Goal: Transaction & Acquisition: Purchase product/service

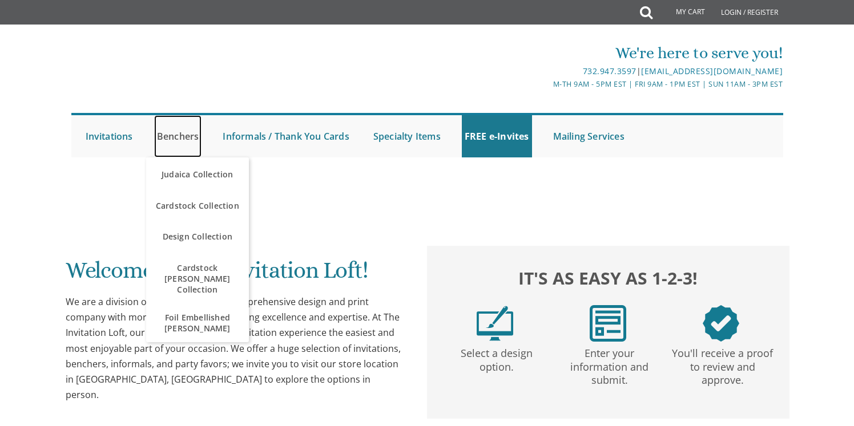
click at [180, 139] on link "Benchers" at bounding box center [178, 136] width 48 height 42
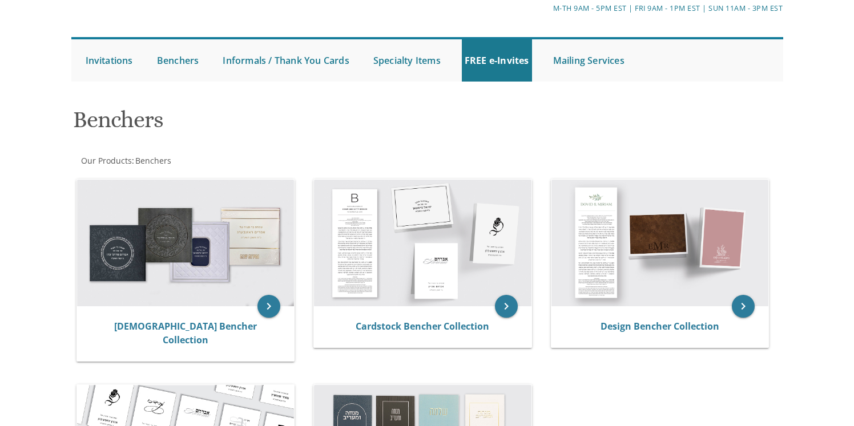
scroll to position [167, 0]
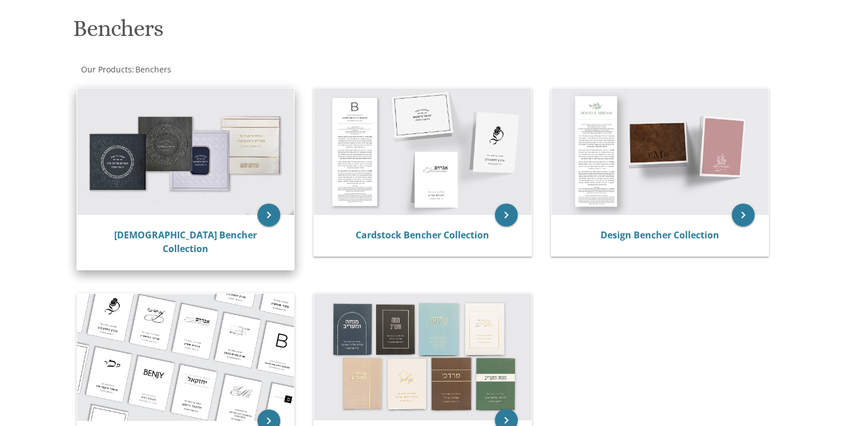
click at [210, 182] on img at bounding box center [185, 151] width 217 height 127
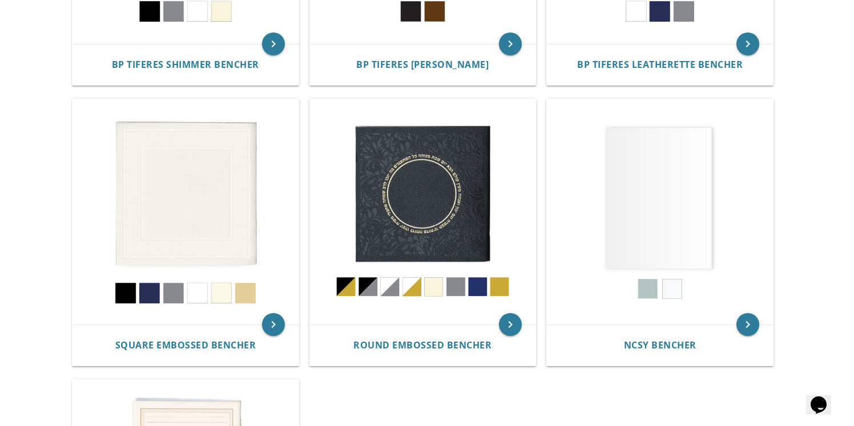
scroll to position [447, 0]
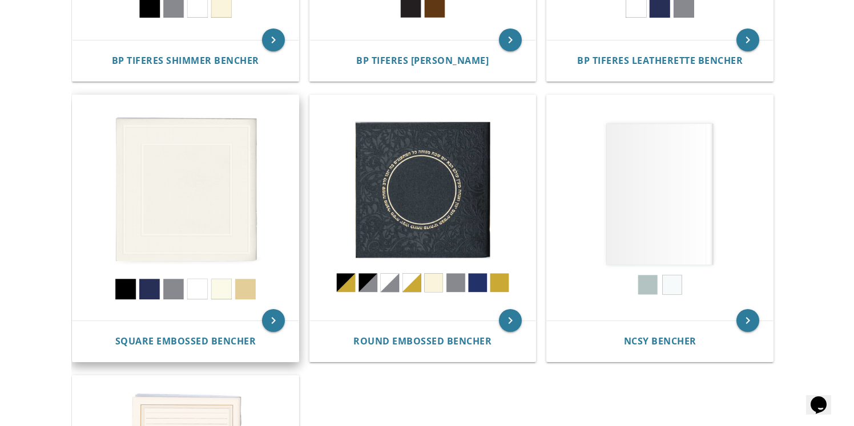
click at [221, 286] on img at bounding box center [185, 208] width 226 height 226
click at [242, 283] on img at bounding box center [185, 208] width 226 height 226
click at [243, 239] on img at bounding box center [185, 208] width 226 height 226
click at [219, 196] on img at bounding box center [185, 208] width 226 height 226
click at [274, 319] on icon "keyboard_arrow_right" at bounding box center [273, 320] width 23 height 23
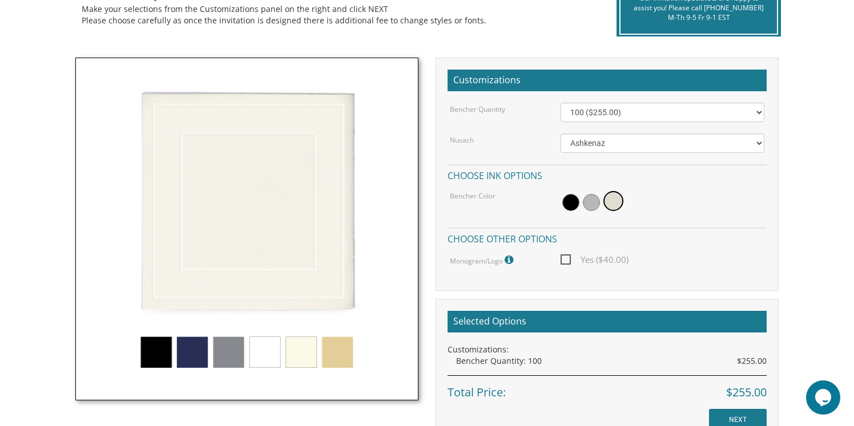
scroll to position [289, 0]
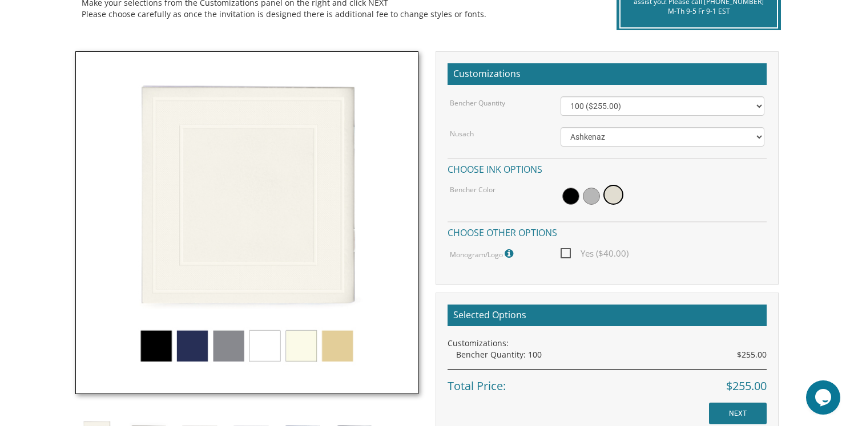
click at [342, 345] on img at bounding box center [246, 222] width 343 height 343
click at [569, 196] on span at bounding box center [570, 196] width 17 height 17
click at [330, 339] on img at bounding box center [246, 222] width 343 height 343
click at [304, 342] on img at bounding box center [246, 222] width 343 height 343
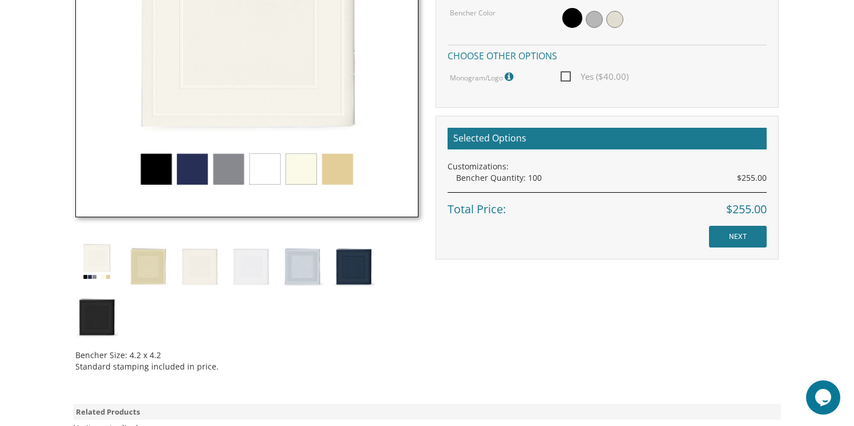
scroll to position [456, 0]
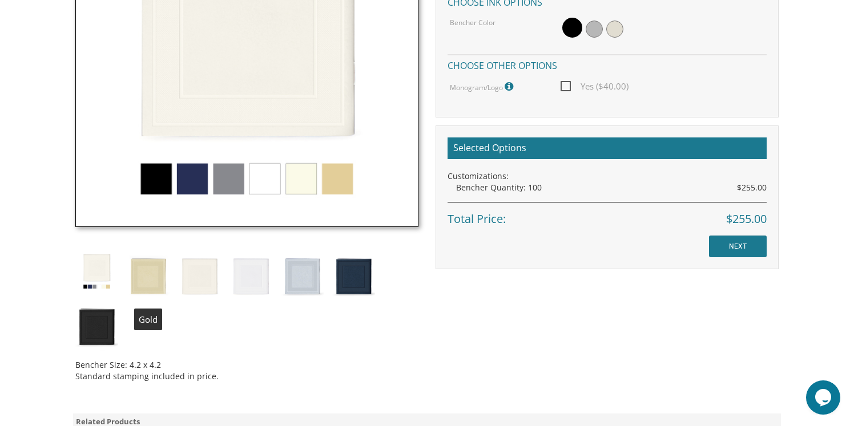
click at [151, 274] on img at bounding box center [148, 275] width 43 height 50
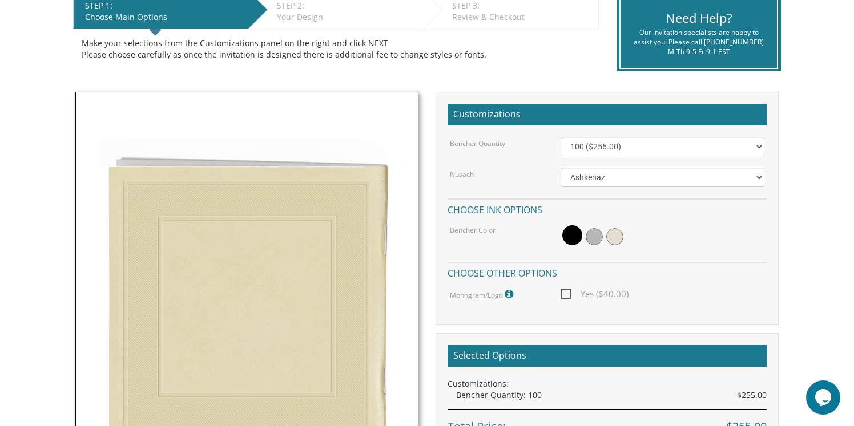
scroll to position [258, 0]
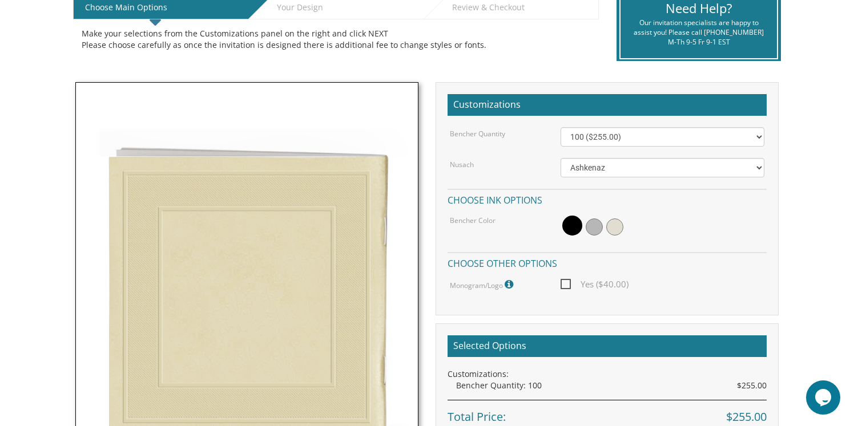
click at [273, 181] on img at bounding box center [246, 283] width 343 height 403
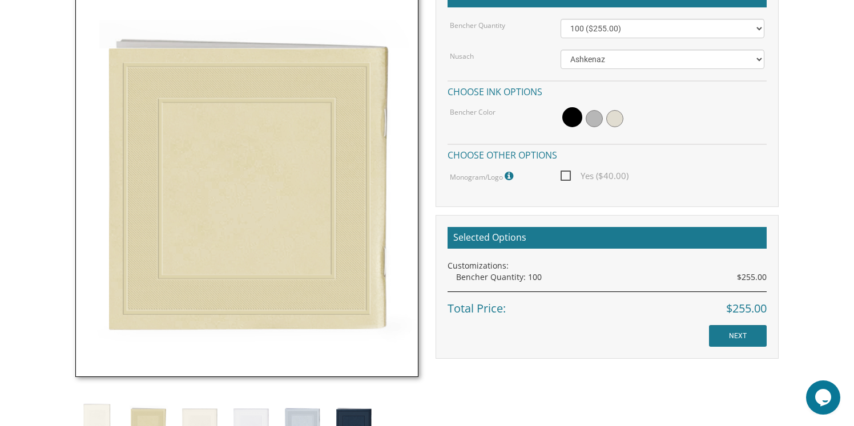
scroll to position [379, 0]
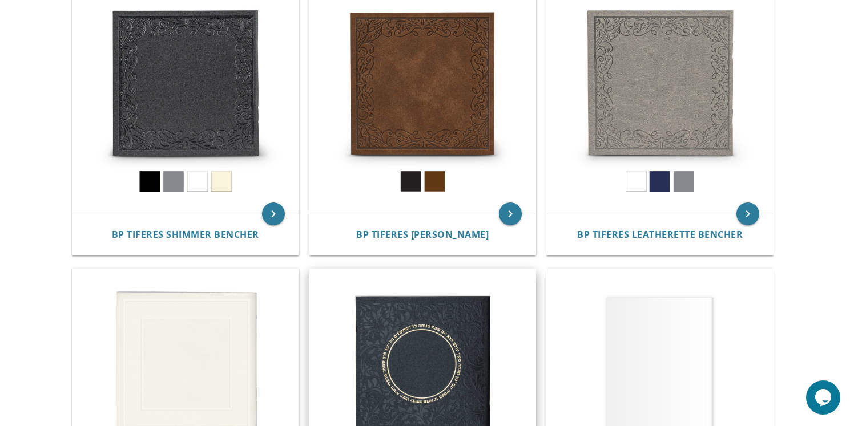
scroll to position [272, 0]
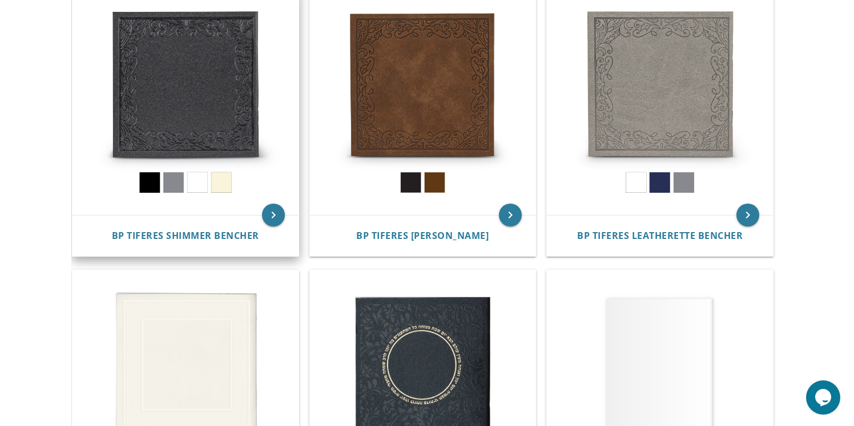
click at [195, 88] on img at bounding box center [185, 103] width 226 height 226
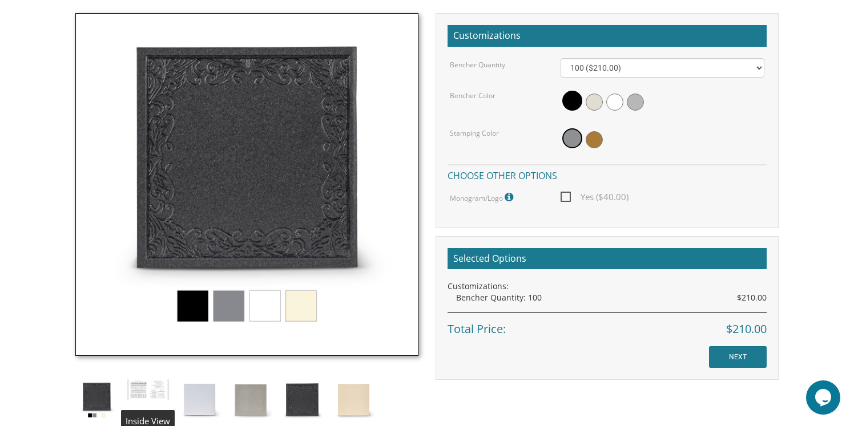
click at [150, 385] on img at bounding box center [148, 390] width 43 height 22
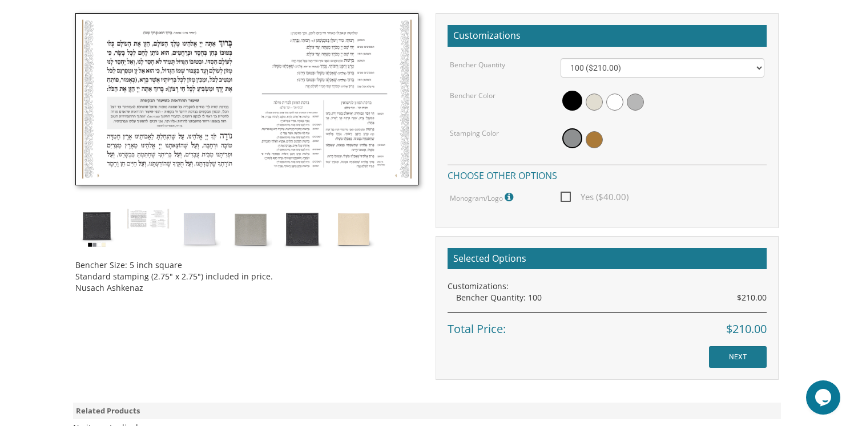
click at [327, 322] on div "Bencher Size: 5 inch square Standard stamping (2.75" x 2.75") included in price…" at bounding box center [427, 196] width 720 height 367
click at [350, 215] on img at bounding box center [353, 229] width 43 height 43
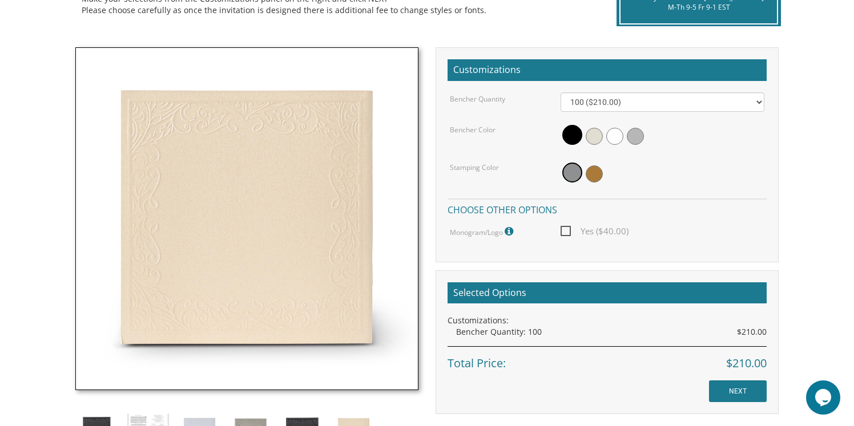
scroll to position [287, 0]
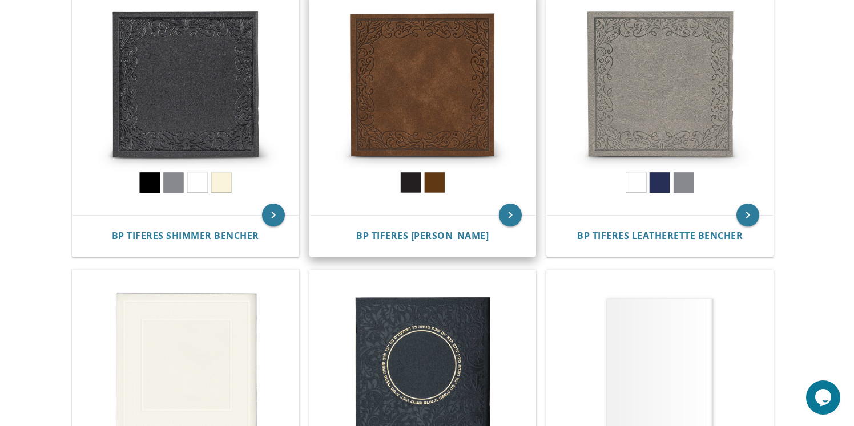
click at [415, 79] on img at bounding box center [423, 103] width 226 height 226
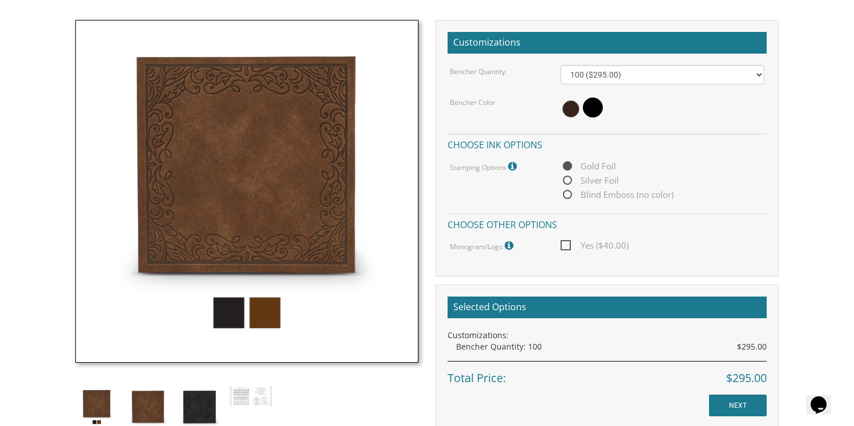
scroll to position [337, 0]
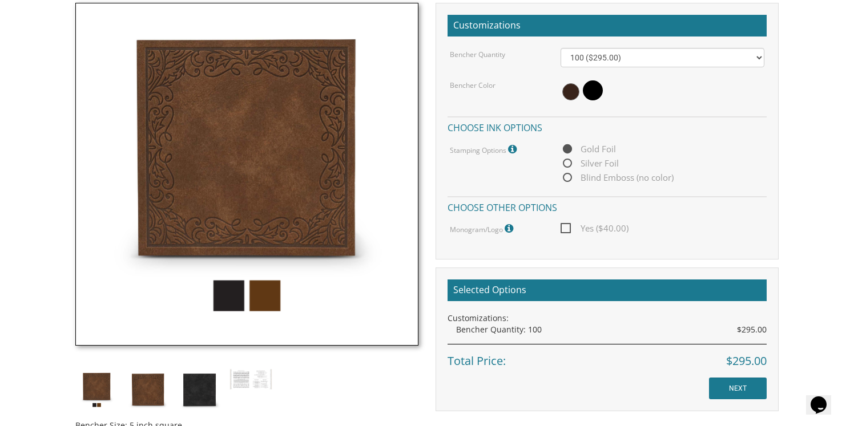
click at [231, 300] on img at bounding box center [246, 174] width 343 height 343
click at [262, 296] on img at bounding box center [246, 174] width 343 height 343
click at [239, 297] on img at bounding box center [246, 174] width 343 height 343
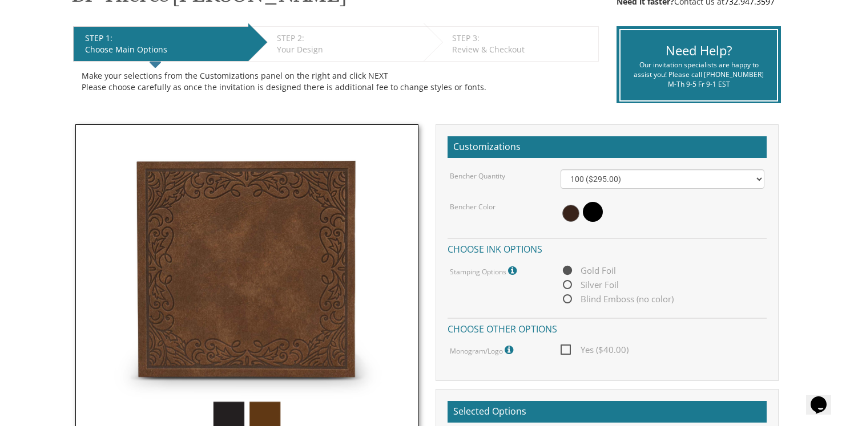
scroll to position [199, 0]
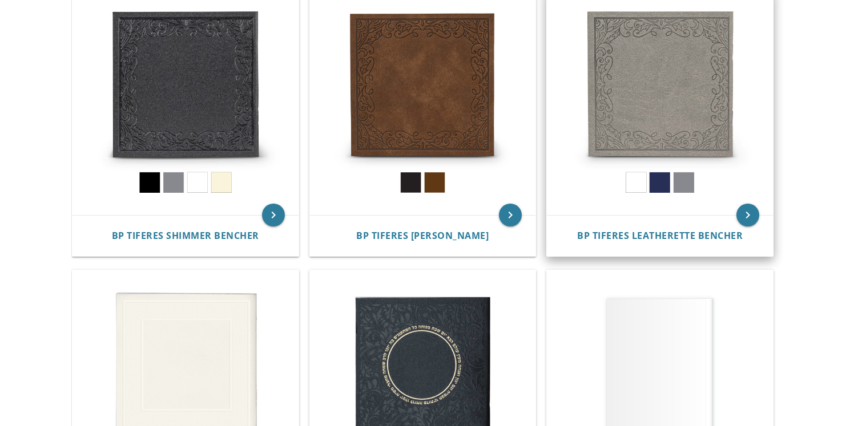
click at [659, 89] on img at bounding box center [660, 103] width 226 height 226
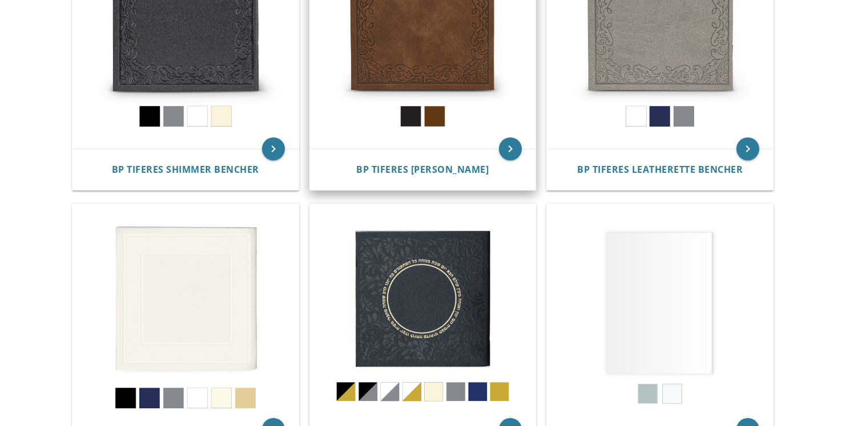
scroll to position [341, 0]
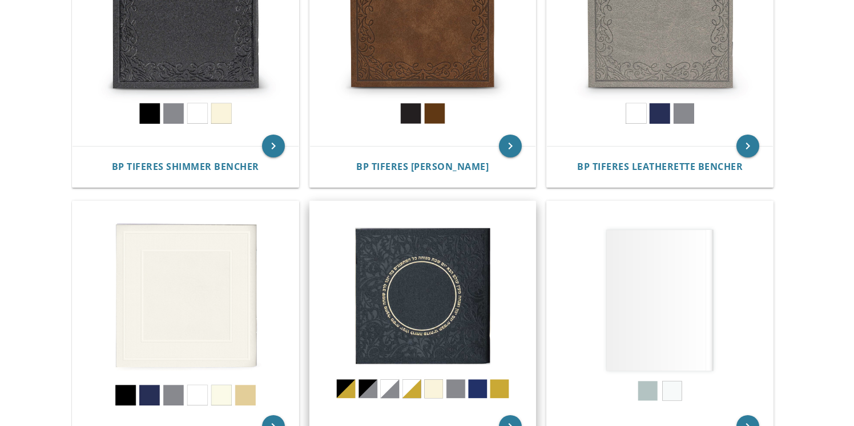
click at [423, 286] on img at bounding box center [423, 314] width 226 height 226
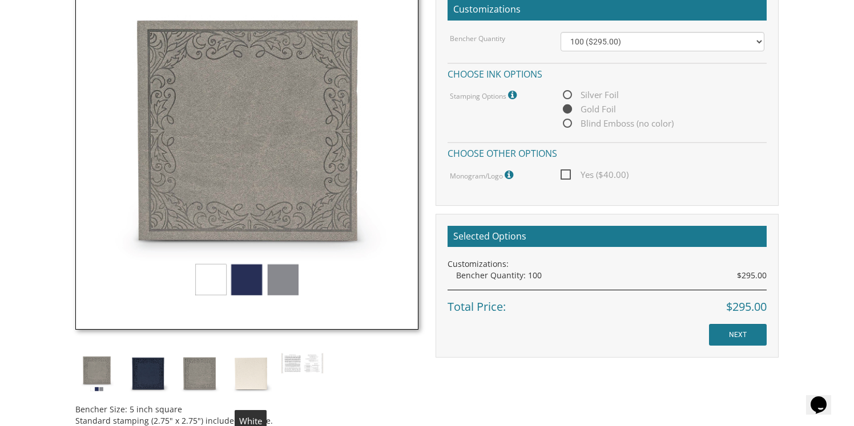
click at [245, 369] on img at bounding box center [250, 374] width 43 height 43
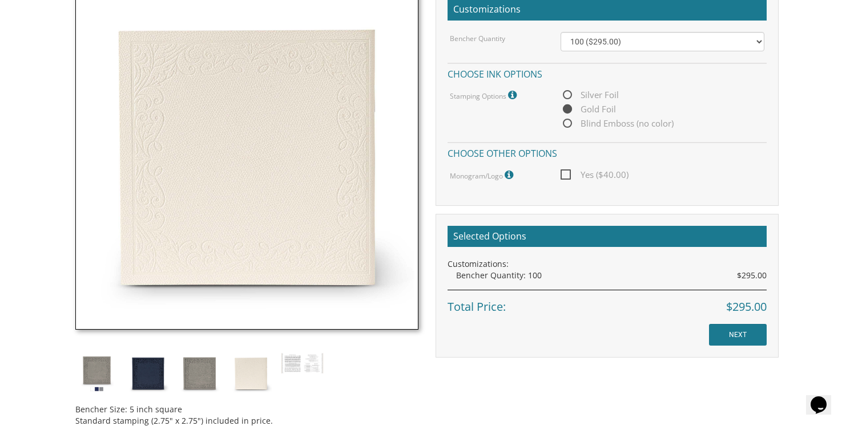
click at [95, 366] on img at bounding box center [96, 374] width 43 height 43
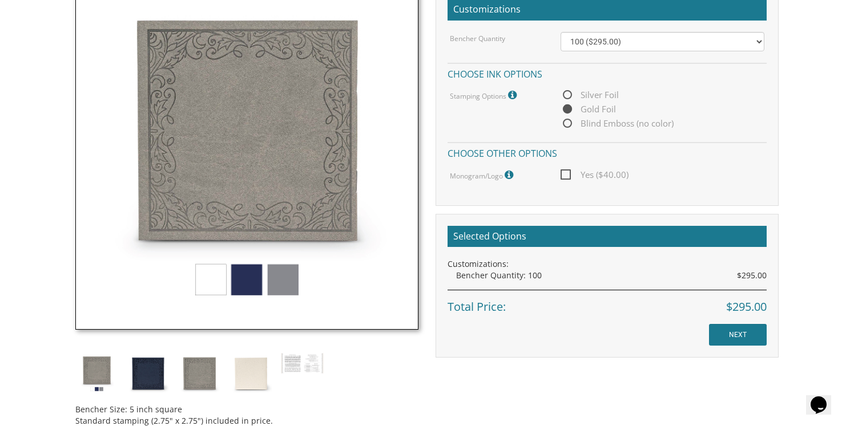
click at [217, 276] on img at bounding box center [246, 158] width 343 height 343
click at [249, 276] on img at bounding box center [246, 158] width 343 height 343
click at [286, 274] on img at bounding box center [246, 158] width 343 height 343
click at [197, 378] on img at bounding box center [199, 374] width 43 height 43
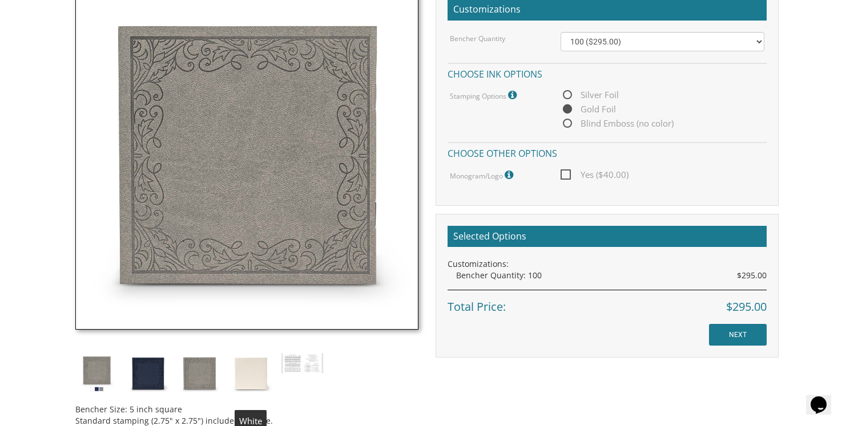
click at [251, 377] on img at bounding box center [250, 374] width 43 height 43
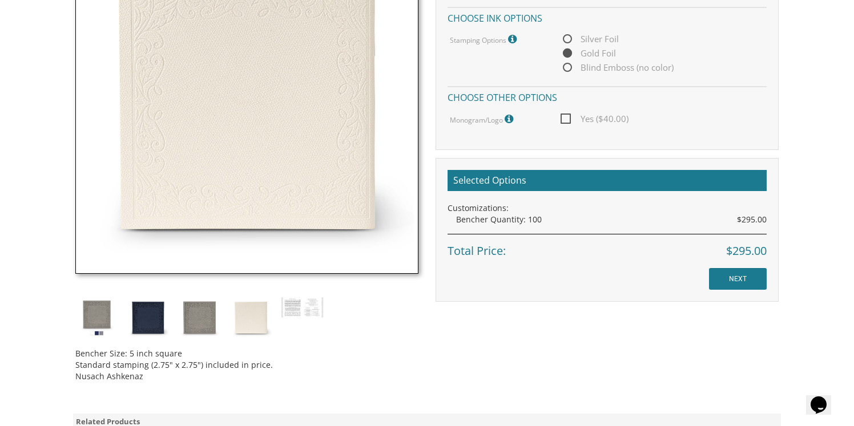
scroll to position [397, 0]
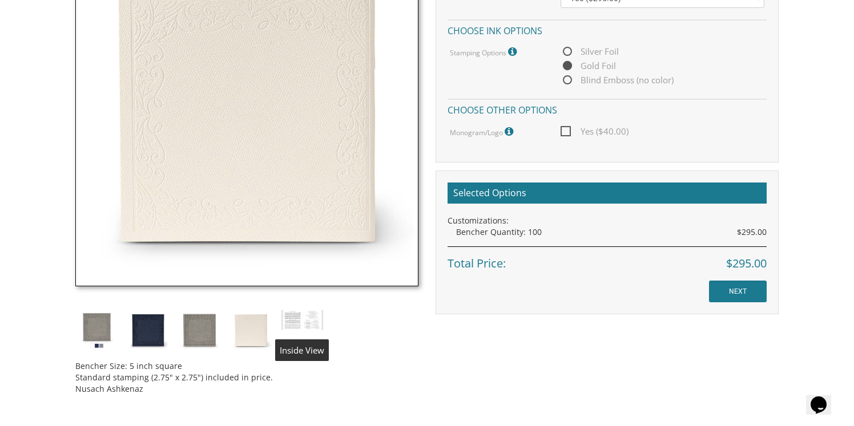
click at [302, 315] on img at bounding box center [302, 320] width 43 height 22
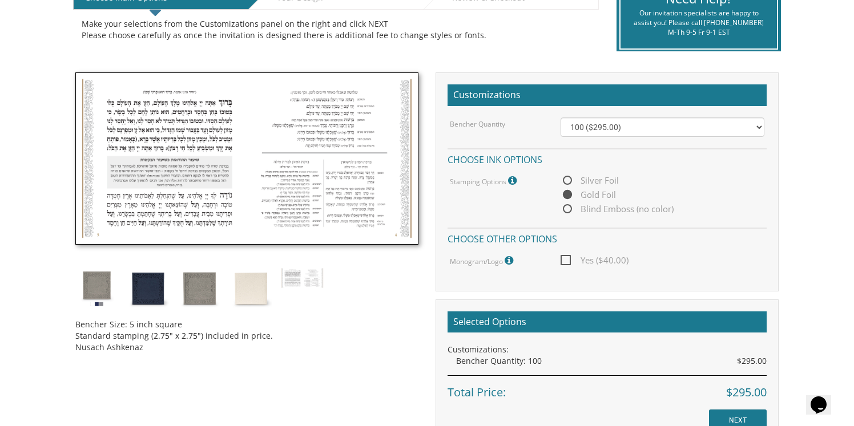
scroll to position [249, 0]
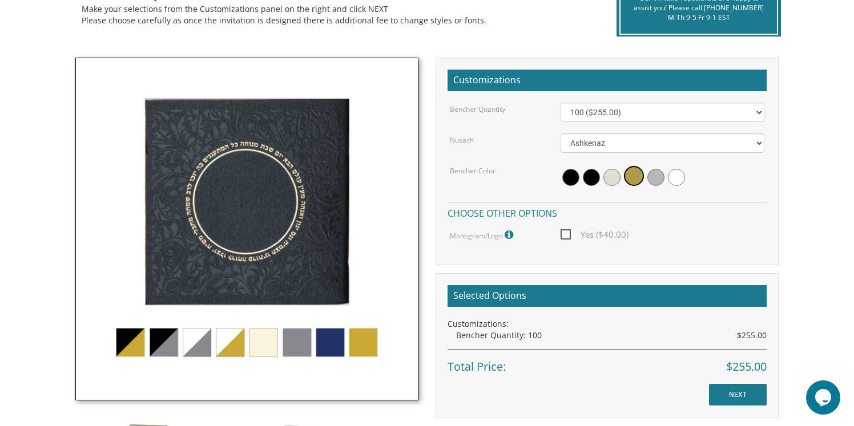
scroll to position [278, 0]
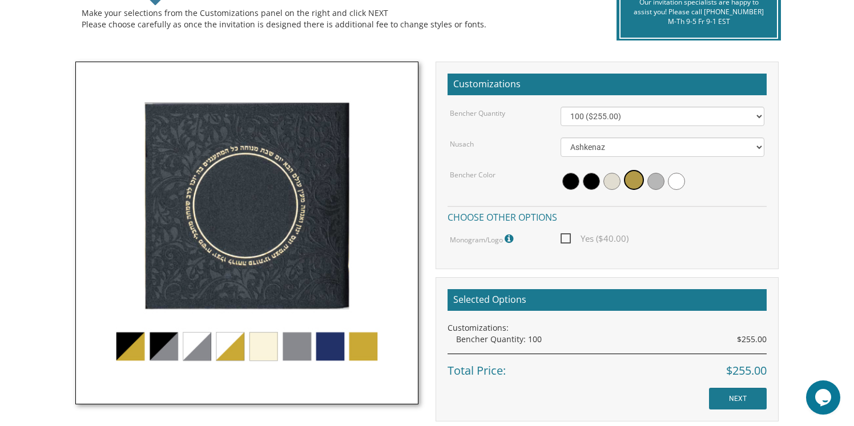
click at [261, 348] on img at bounding box center [246, 233] width 343 height 343
click at [261, 350] on img at bounding box center [246, 233] width 343 height 343
click at [230, 347] on img at bounding box center [246, 233] width 343 height 343
click at [195, 346] on img at bounding box center [246, 233] width 343 height 343
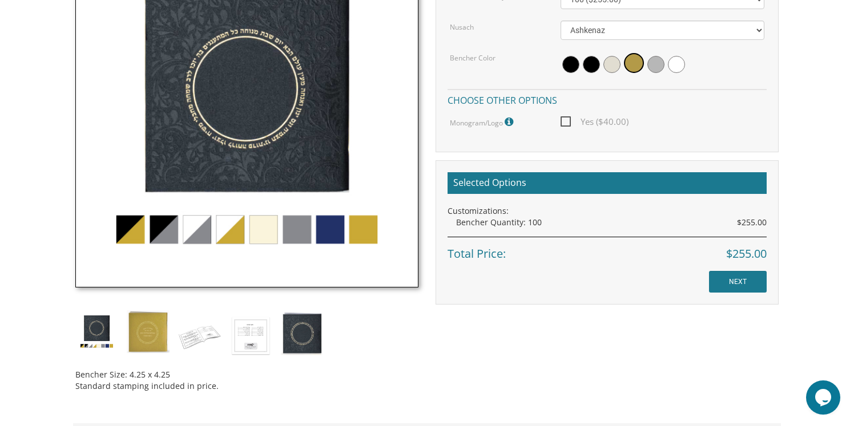
scroll to position [406, 0]
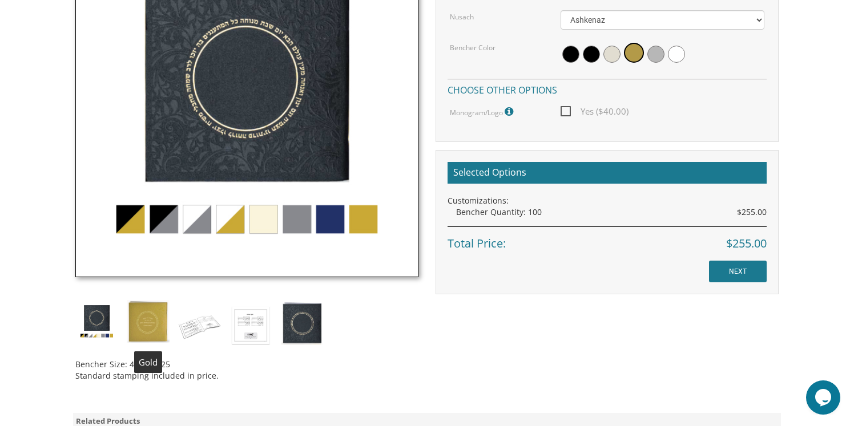
click at [155, 317] on img at bounding box center [148, 321] width 43 height 43
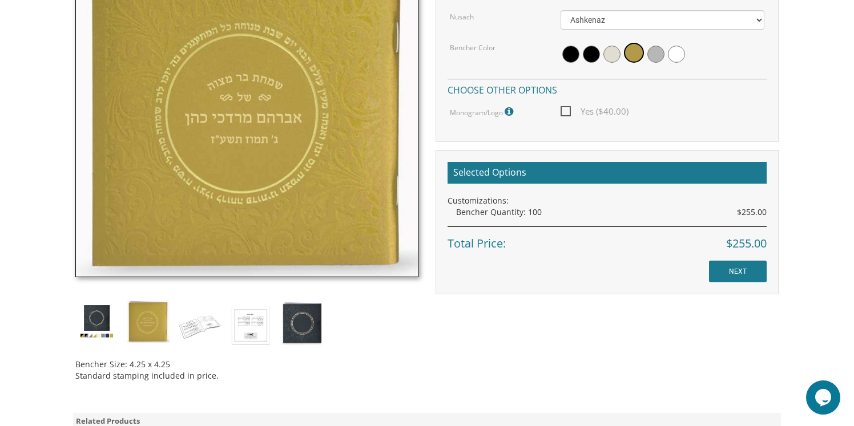
click at [102, 315] on img at bounding box center [96, 321] width 43 height 43
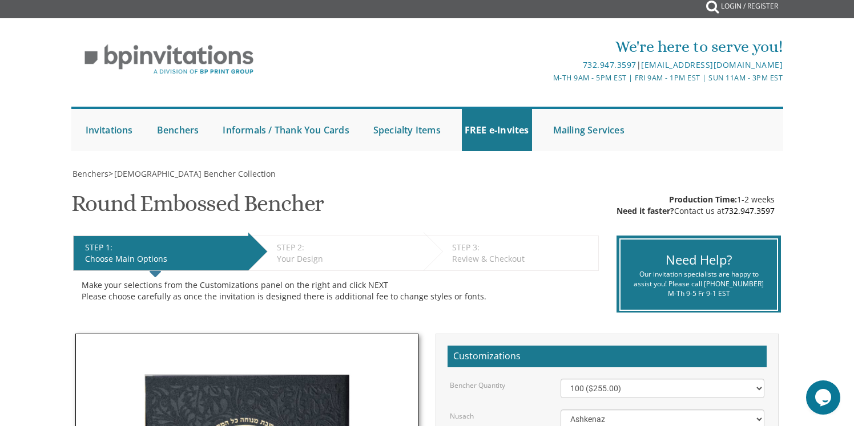
scroll to position [2, 0]
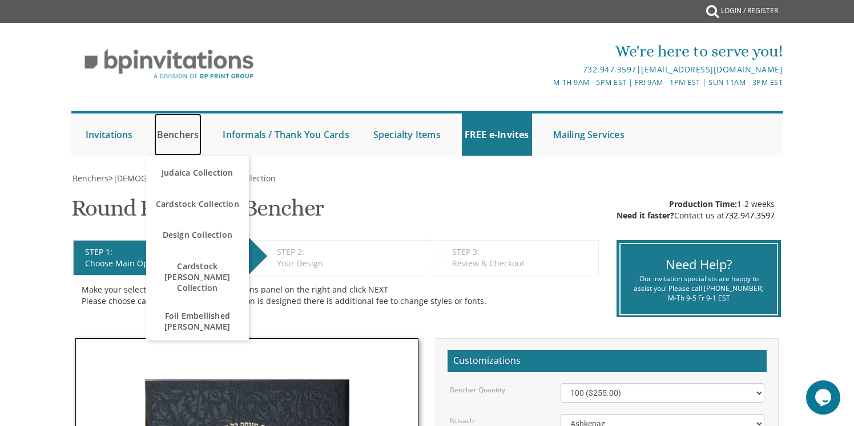
click at [183, 132] on link "Benchers" at bounding box center [178, 135] width 48 height 42
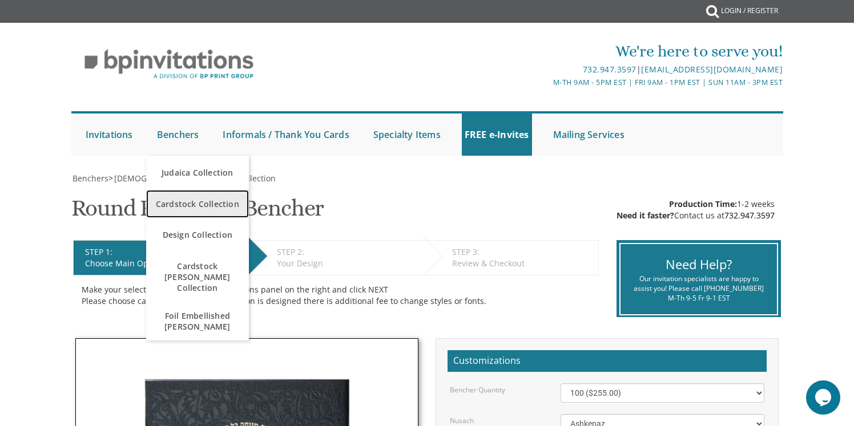
click at [177, 201] on span "Cardstock Collection" at bounding box center [197, 204] width 97 height 22
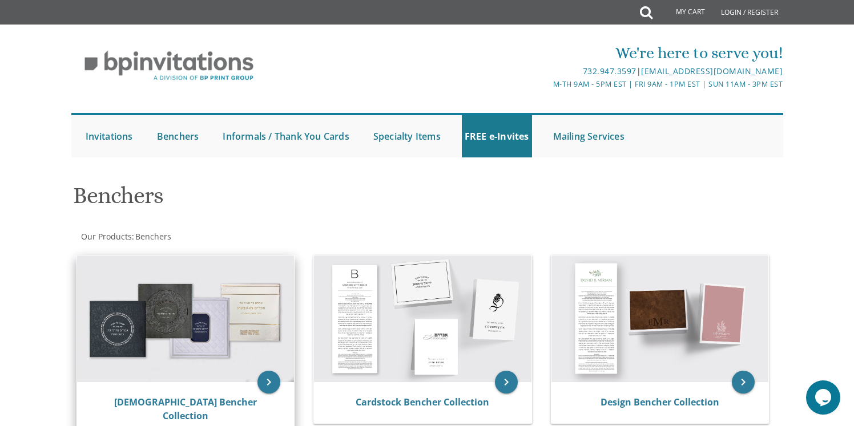
scroll to position [21, 0]
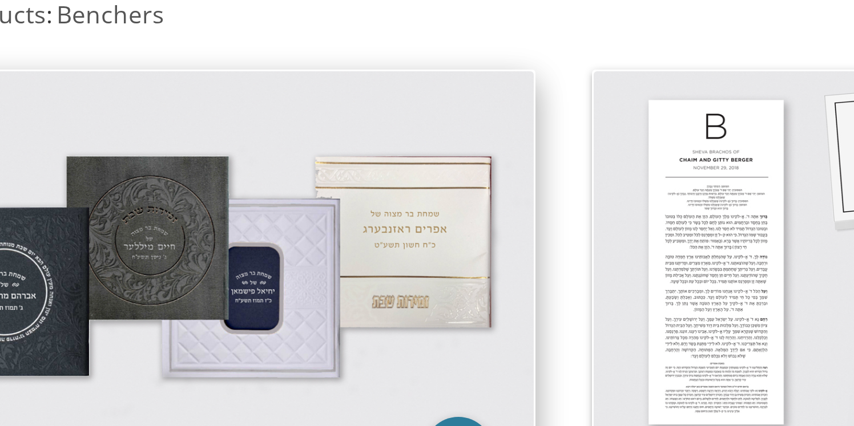
click at [160, 294] on img at bounding box center [185, 298] width 217 height 127
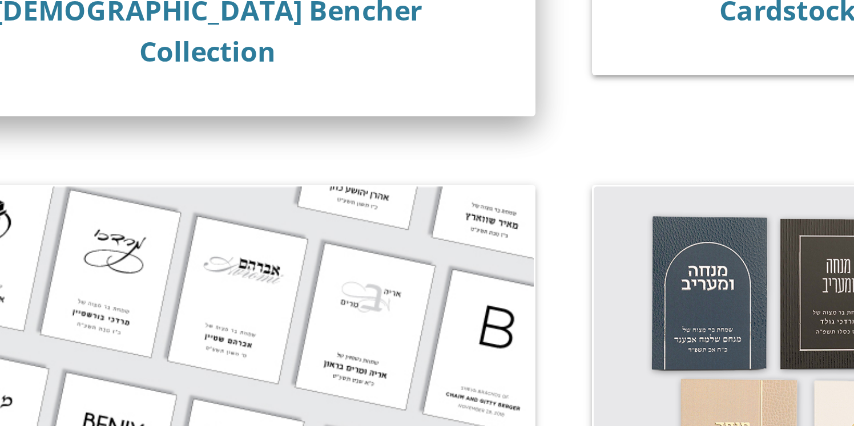
scroll to position [135, 0]
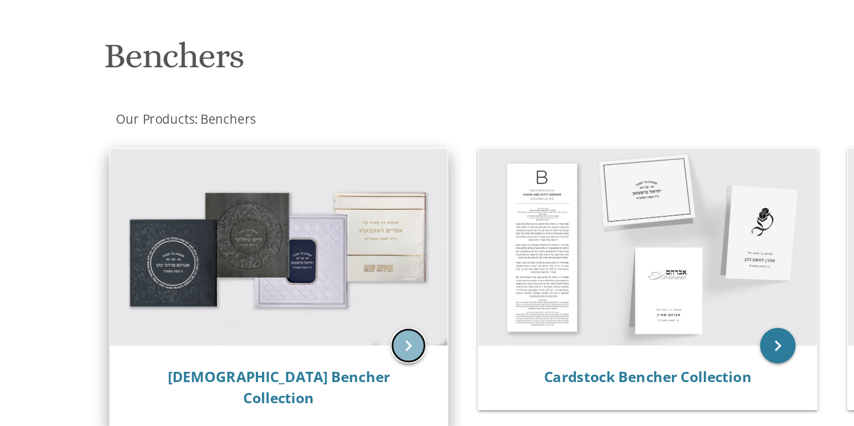
click at [271, 250] on icon "keyboard_arrow_right" at bounding box center [268, 247] width 23 height 23
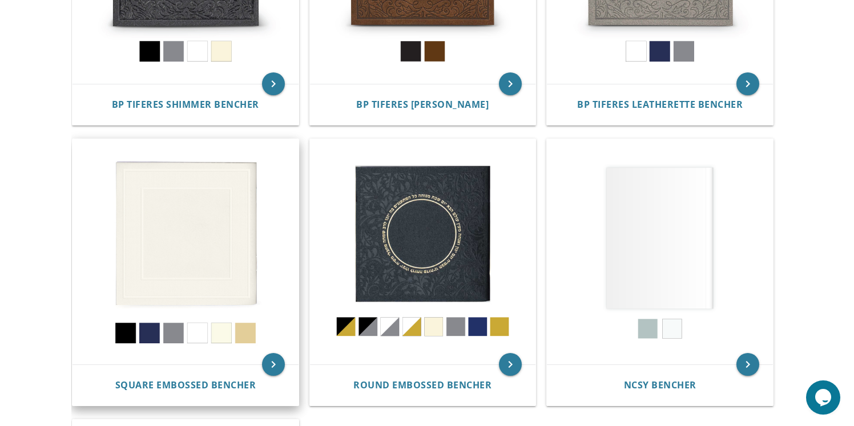
scroll to position [405, 0]
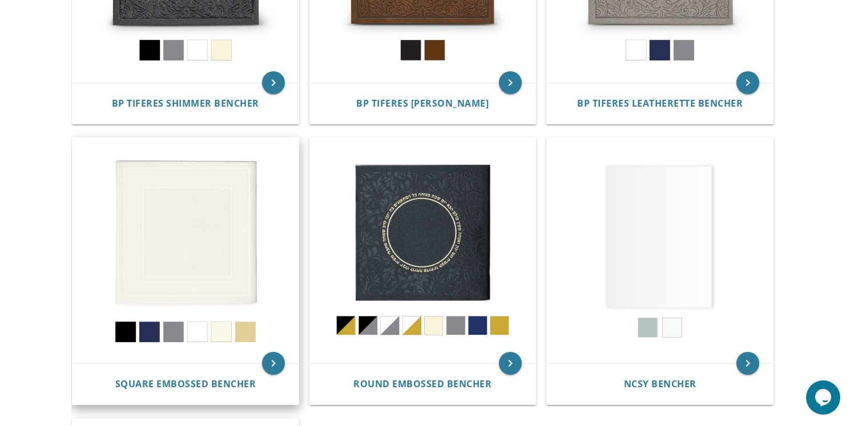
click at [123, 337] on img at bounding box center [185, 251] width 226 height 226
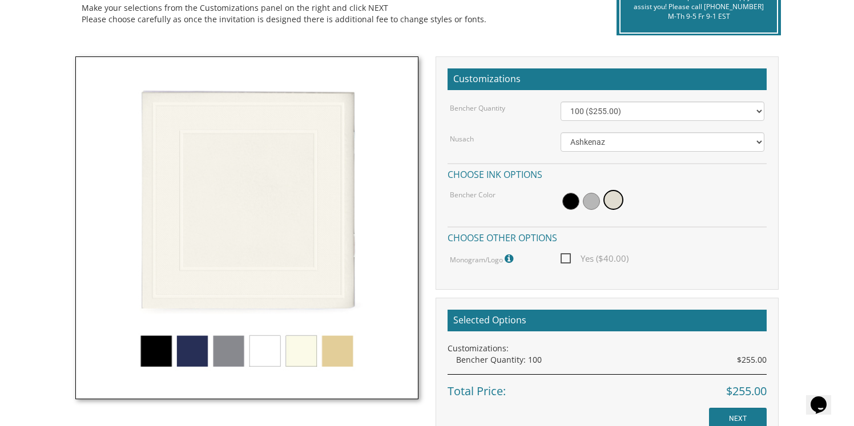
scroll to position [285, 0]
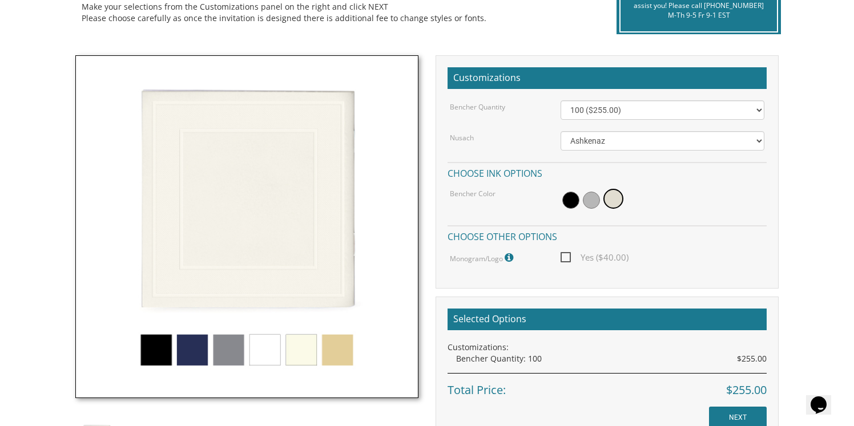
click at [224, 357] on img at bounding box center [246, 226] width 343 height 343
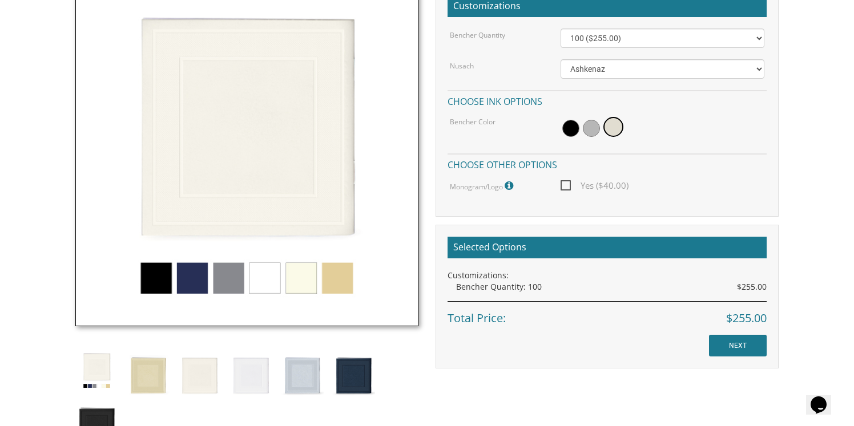
scroll to position [372, 0]
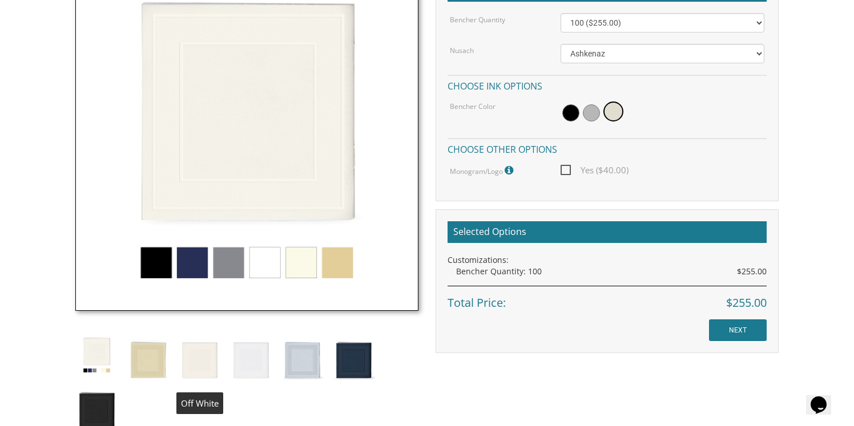
click at [201, 357] on img at bounding box center [199, 359] width 43 height 50
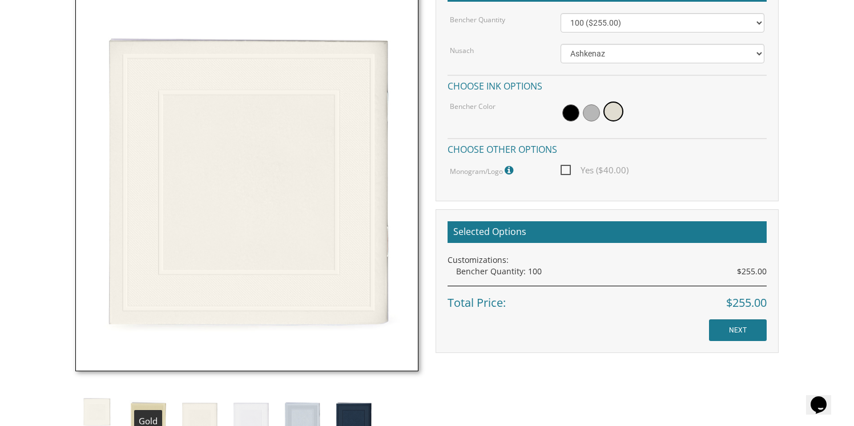
click at [143, 411] on img at bounding box center [148, 419] width 43 height 50
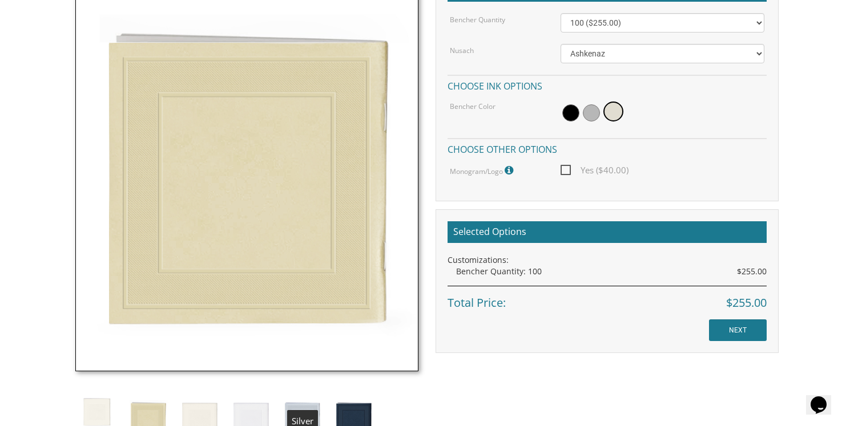
click at [311, 421] on img at bounding box center [302, 419] width 43 height 50
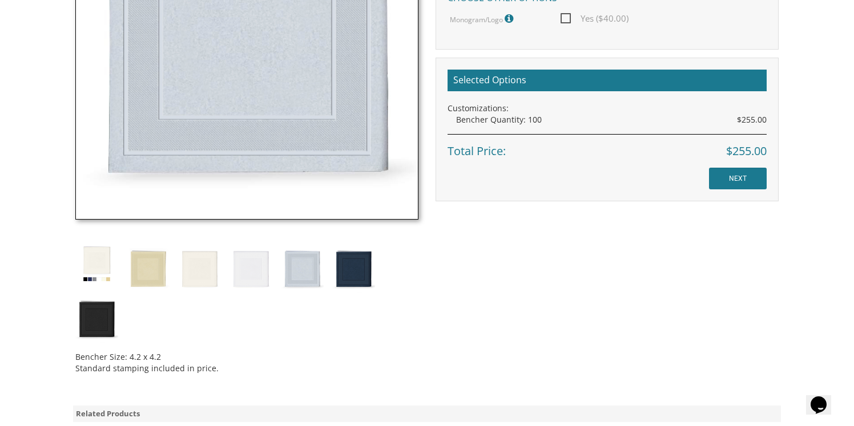
scroll to position [554, 0]
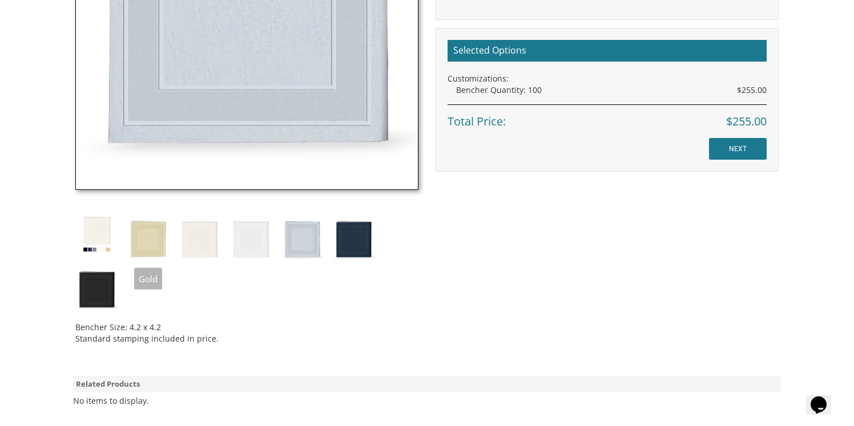
click at [100, 236] on img at bounding box center [96, 234] width 43 height 43
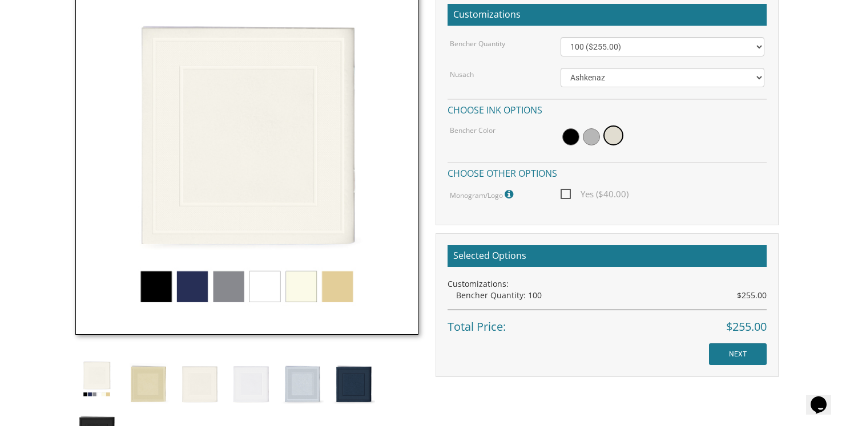
scroll to position [354, 0]
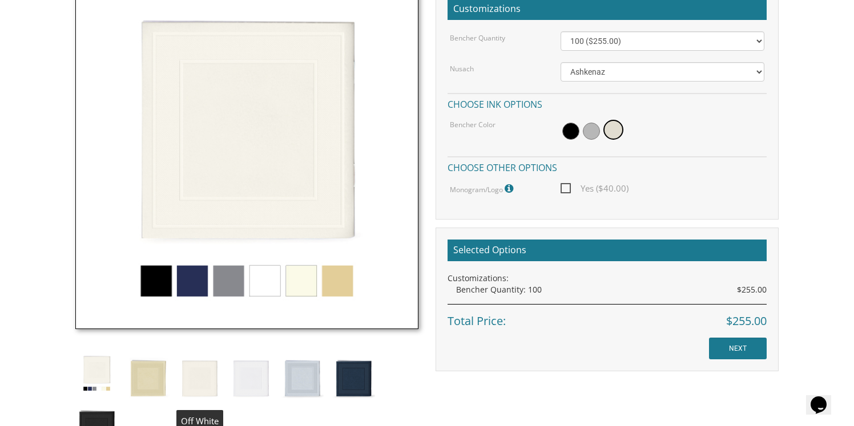
click at [196, 377] on img at bounding box center [199, 377] width 43 height 50
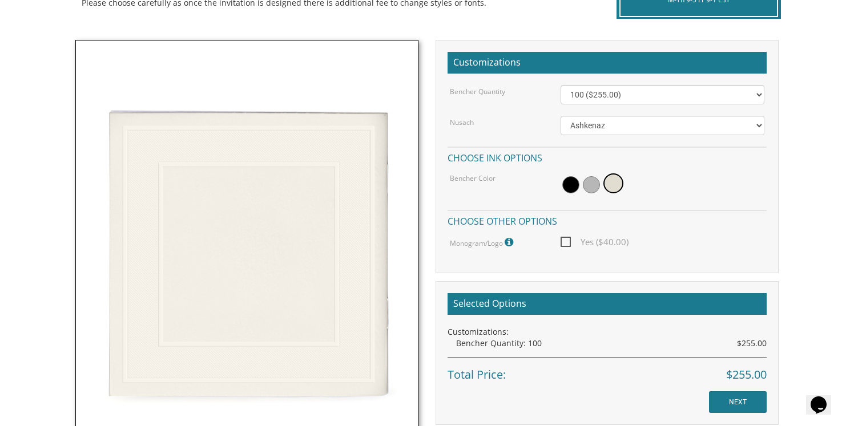
scroll to position [232, 0]
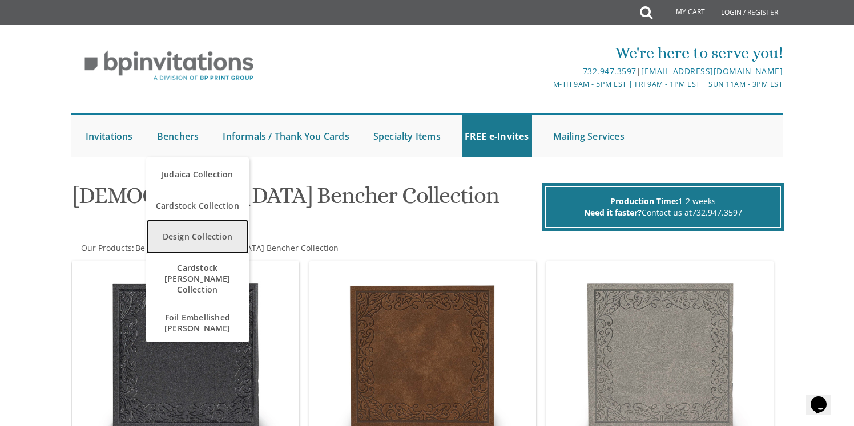
click at [183, 238] on link "Design Collection" at bounding box center [197, 237] width 103 height 34
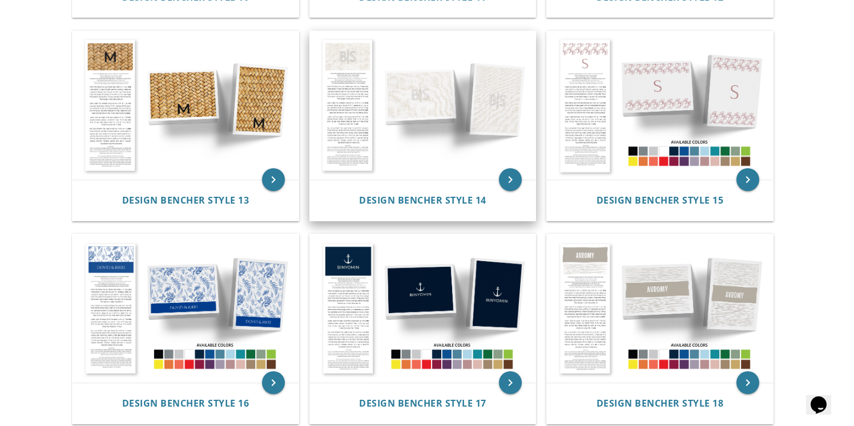
scroll to position [1047, 0]
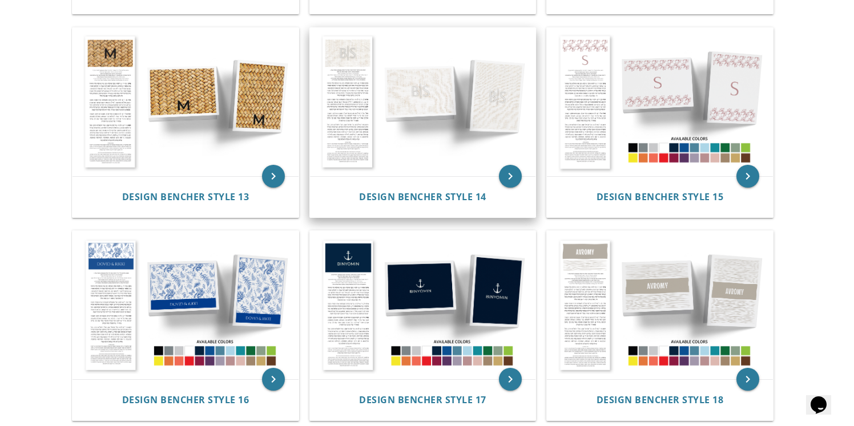
click at [431, 130] on img at bounding box center [423, 102] width 226 height 148
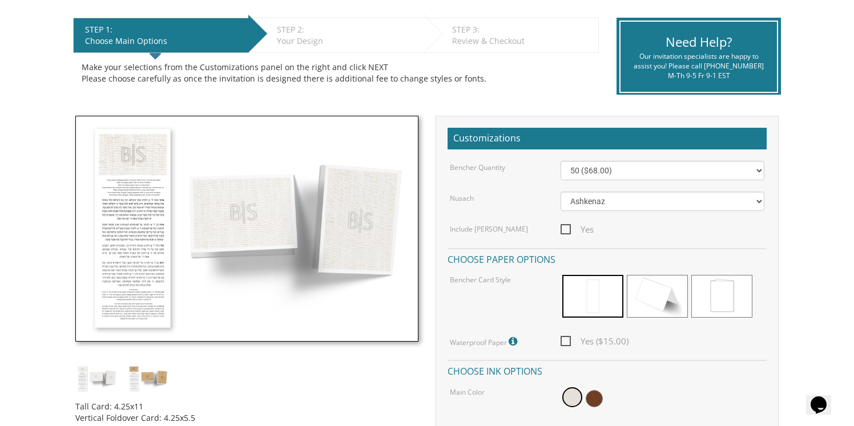
scroll to position [225, 0]
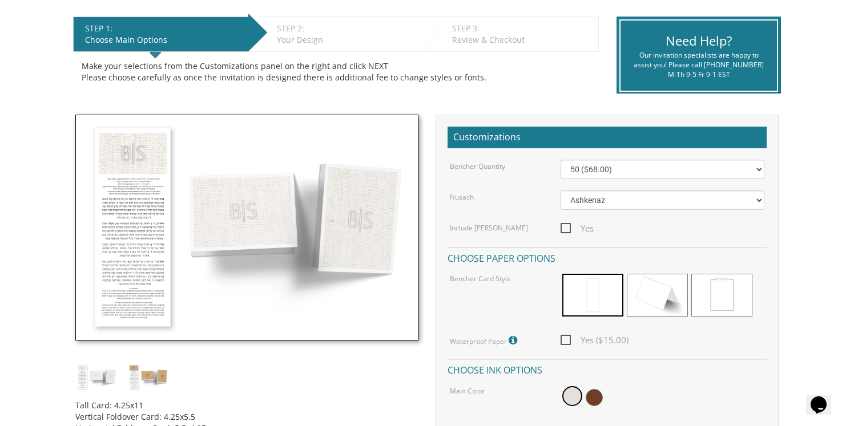
click at [337, 190] on img at bounding box center [246, 228] width 343 height 226
click at [581, 167] on select "50 ($68.00) 60 ($74.80) 70 ($81.60) 80 ($88.40) 90 ($95.20) 100 ($102.00) 125 (…" at bounding box center [662, 169] width 204 height 19
select select "100"
click at [560, 160] on select "50 ($68.00) 60 ($74.80) 70 ($81.60) 80 ($88.40) 90 ($95.20) 100 ($102.00) 125 (…" at bounding box center [662, 169] width 204 height 19
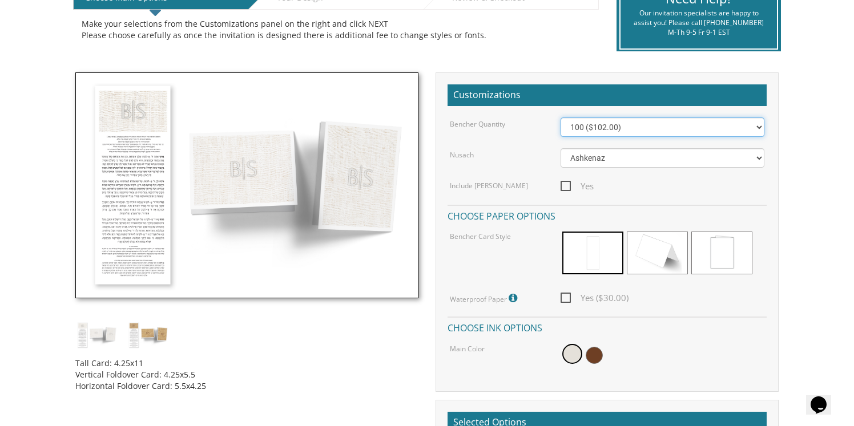
scroll to position [270, 0]
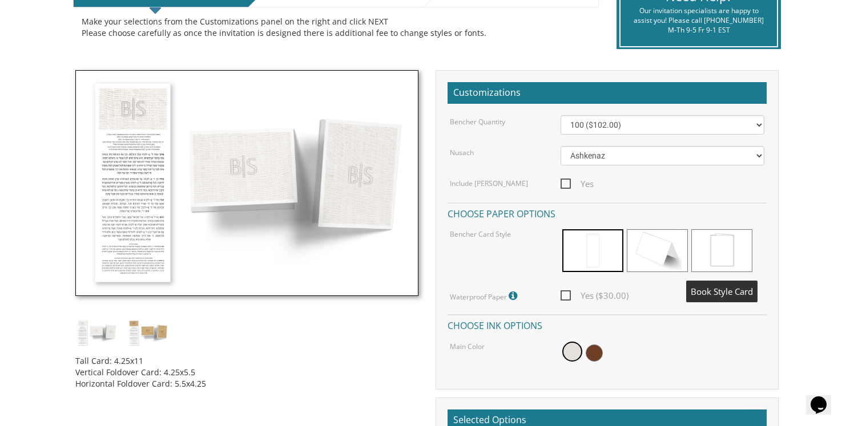
click at [705, 240] on span at bounding box center [721, 250] width 61 height 43
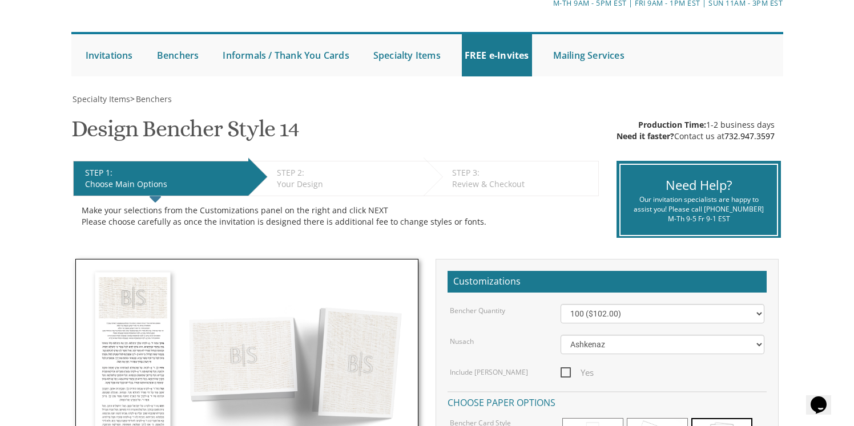
scroll to position [0, 0]
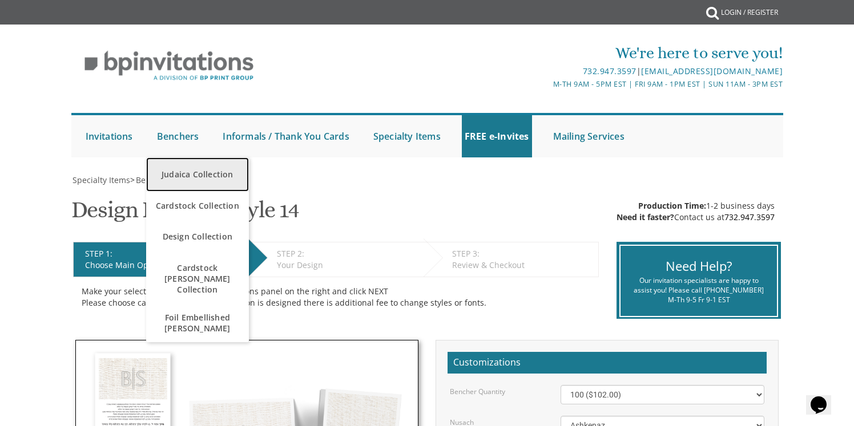
click at [181, 174] on link "Judaica Collection" at bounding box center [197, 174] width 103 height 34
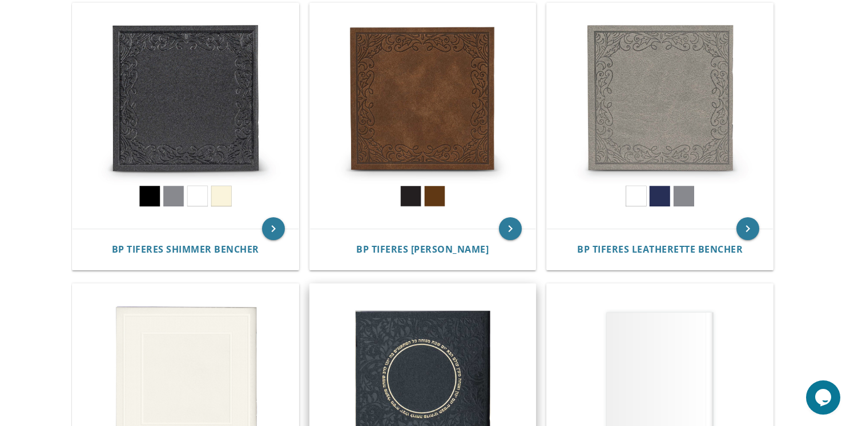
scroll to position [261, 0]
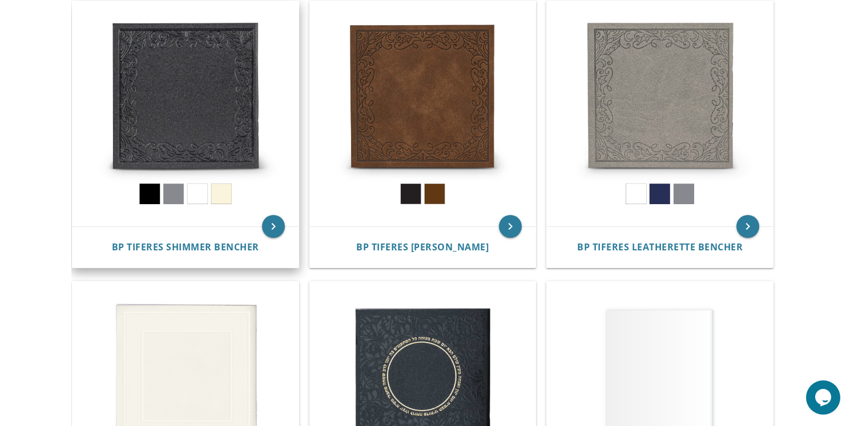
click at [177, 90] on img at bounding box center [185, 114] width 226 height 226
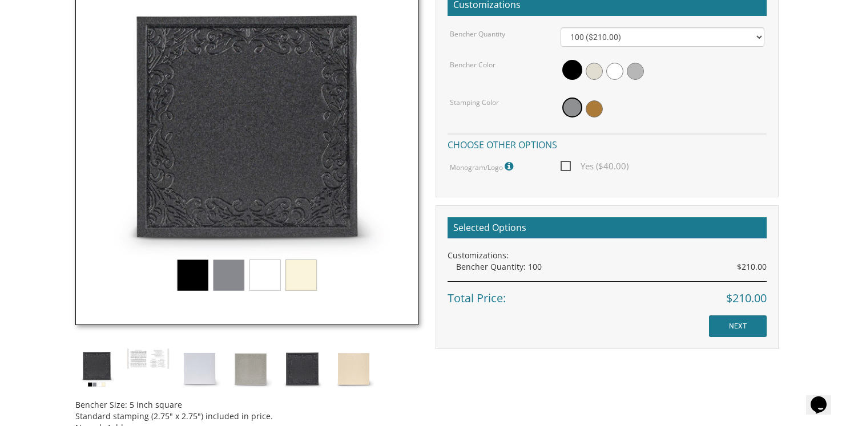
scroll to position [335, 0]
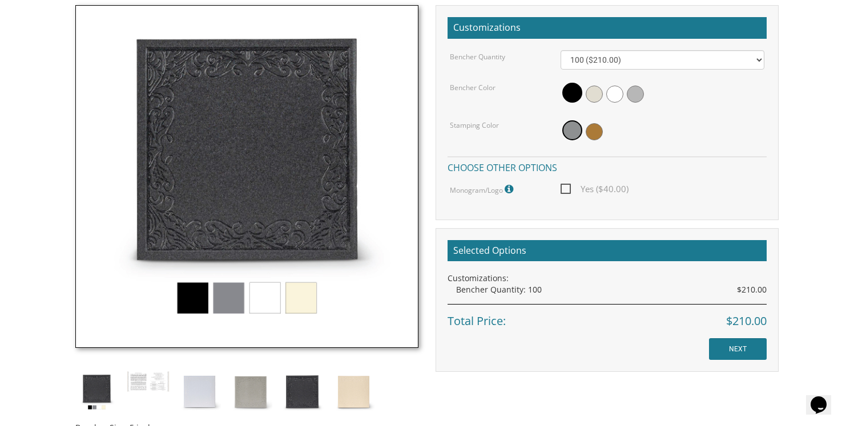
click at [307, 295] on img at bounding box center [246, 176] width 343 height 343
click at [344, 383] on img at bounding box center [353, 392] width 43 height 43
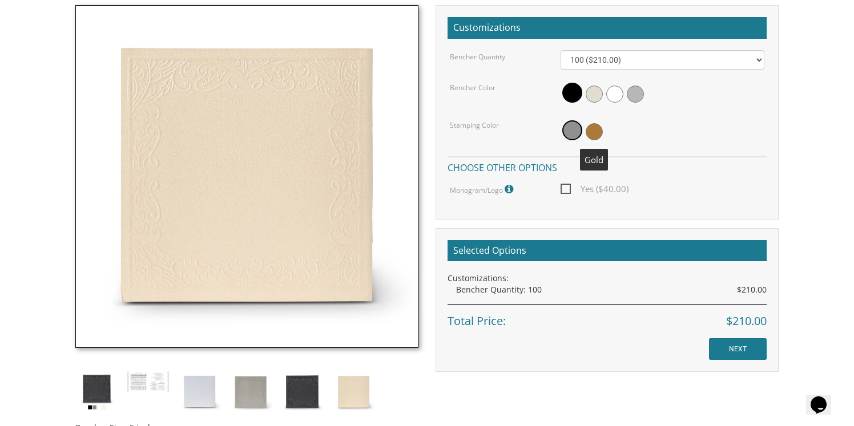
click at [594, 133] on span at bounding box center [593, 131] width 17 height 17
click at [591, 130] on span at bounding box center [593, 130] width 20 height 20
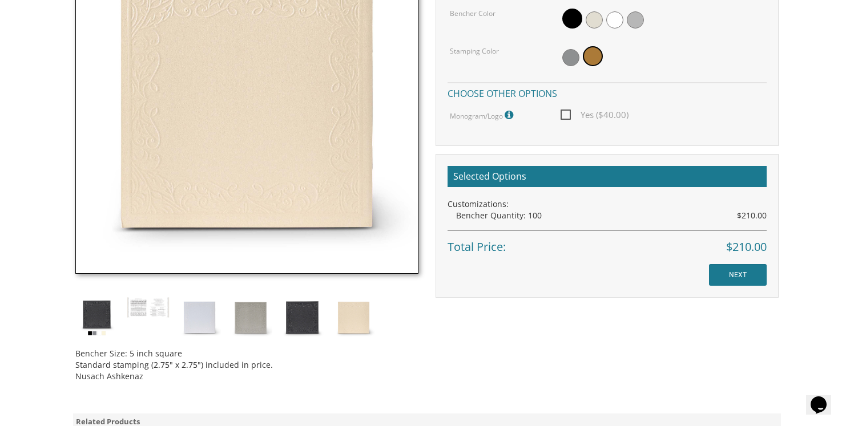
scroll to position [427, 0]
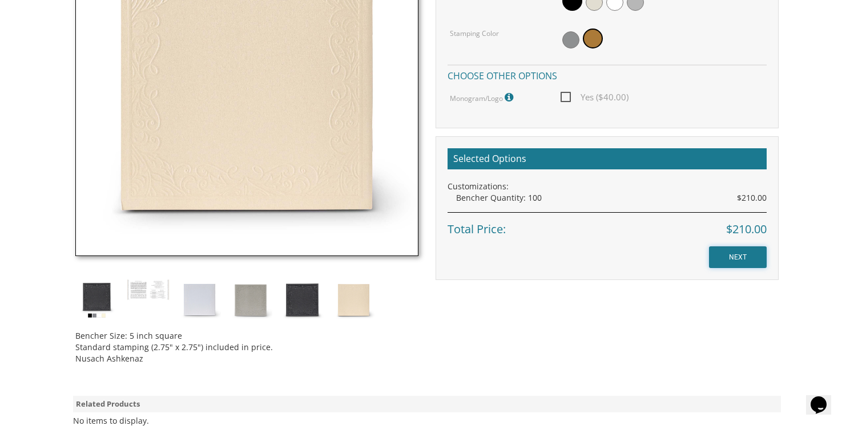
click at [731, 262] on input "NEXT" at bounding box center [738, 258] width 58 height 22
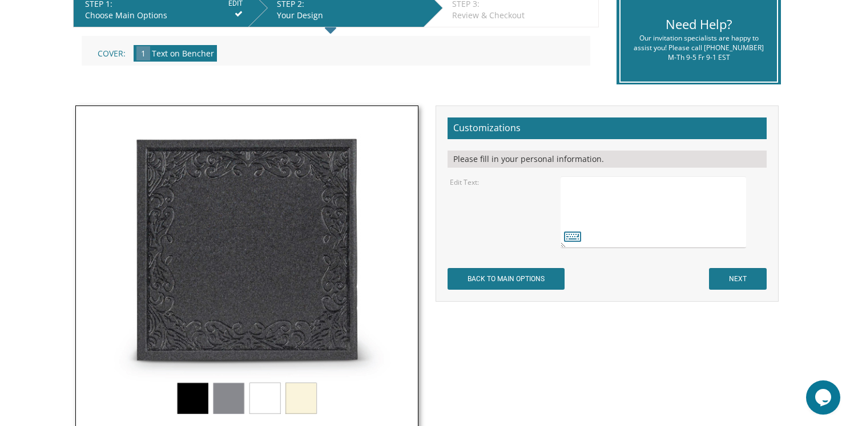
scroll to position [422, 0]
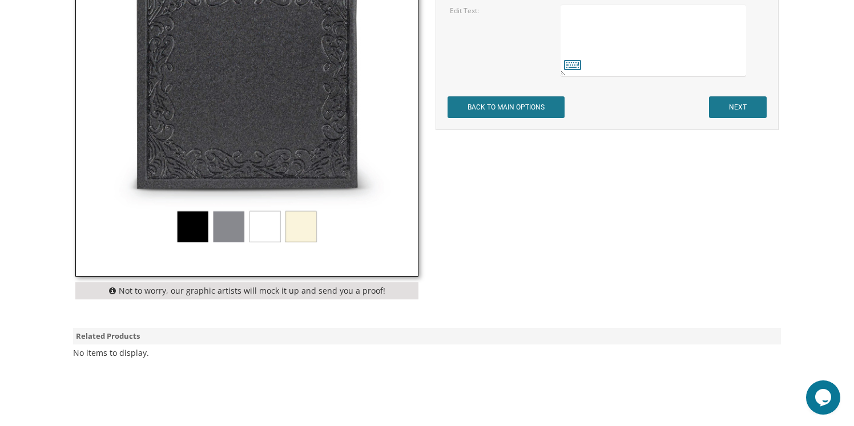
click at [298, 228] on img at bounding box center [247, 105] width 342 height 342
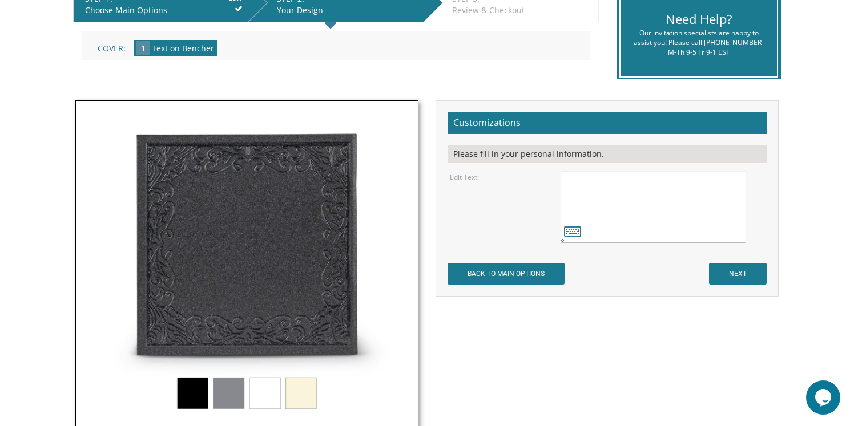
scroll to position [249, 0]
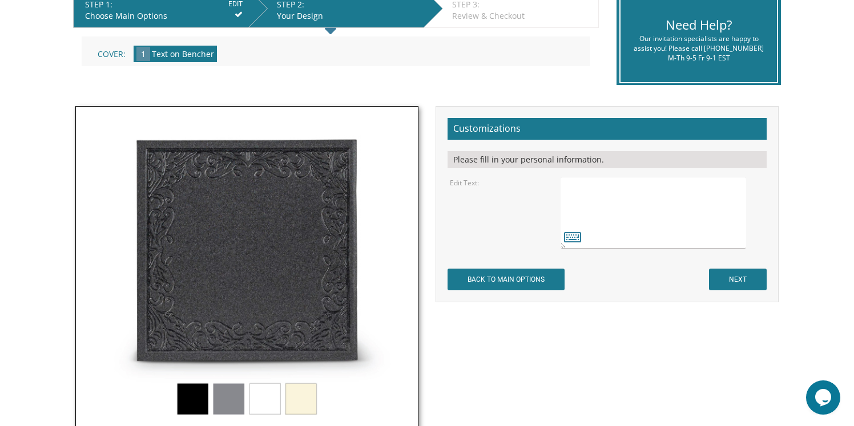
click at [593, 192] on textarea at bounding box center [652, 213] width 185 height 72
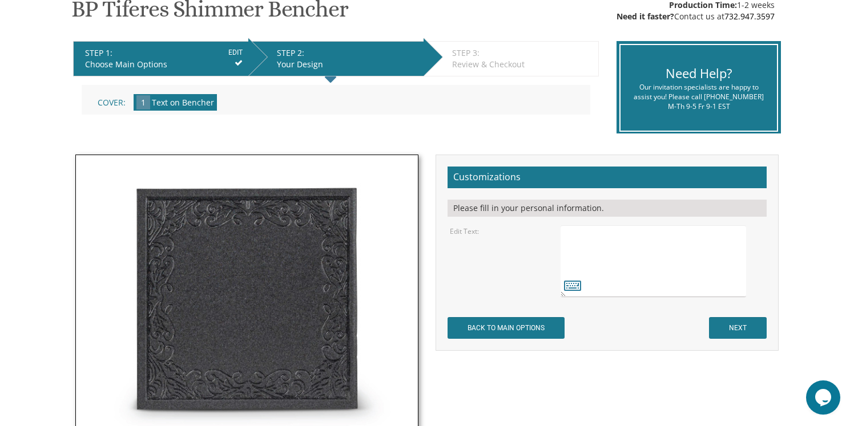
scroll to position [234, 0]
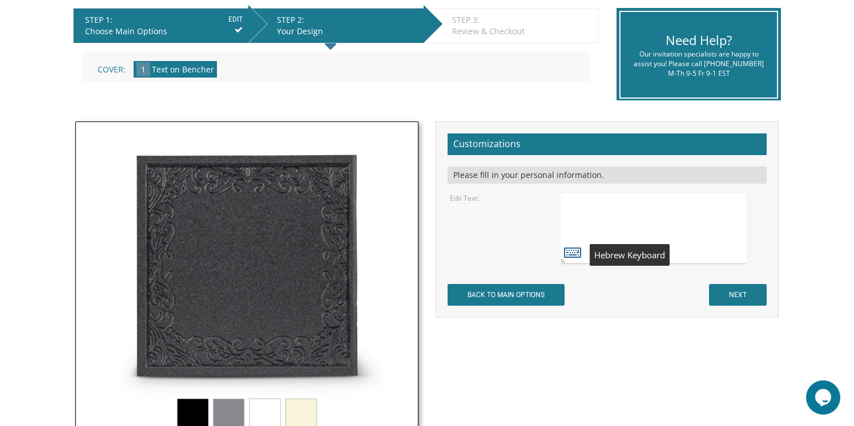
click at [571, 253] on icon at bounding box center [572, 252] width 17 height 16
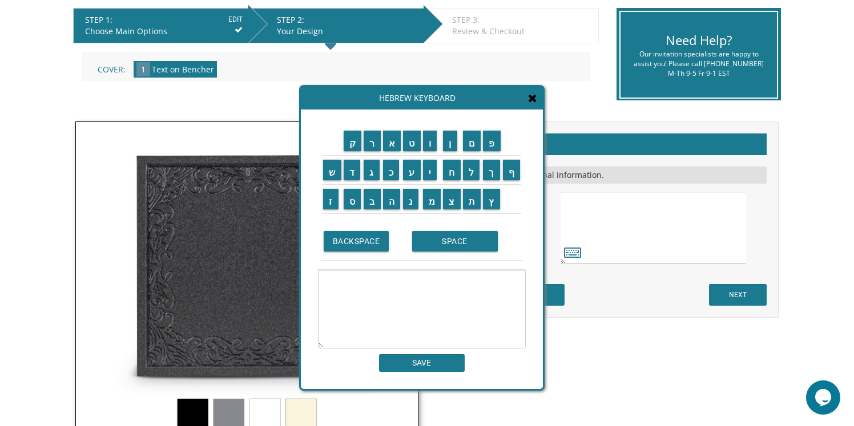
click at [433, 284] on textarea at bounding box center [422, 309] width 208 height 79
paste textarea "נשואין ט״ו באב תשפ״ג של אברמי ורחל'ה וואקס"
click at [522, 280] on textarea "נשואין ט״ו באב תשפ״ג של אברמי ורחל'ה וואקס" at bounding box center [422, 309] width 208 height 79
click at [333, 177] on input "ש" at bounding box center [332, 170] width 18 height 21
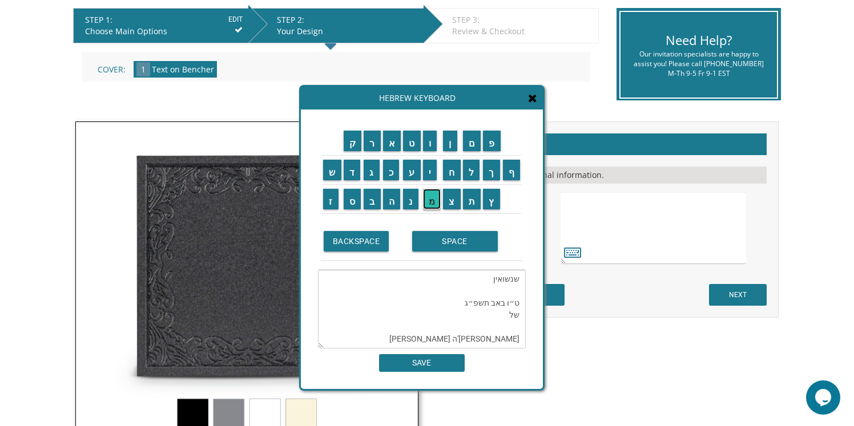
click at [428, 197] on input "מ" at bounding box center [432, 199] width 18 height 21
click at [455, 177] on input "ח" at bounding box center [452, 170] width 18 height 21
click at [467, 197] on input "ת" at bounding box center [472, 199] width 18 height 21
click at [474, 303] on textarea "שמחת נשואין ט״ו באב תשפ״ג של אברמי ורחל'ה וואקס" at bounding box center [422, 309] width 208 height 79
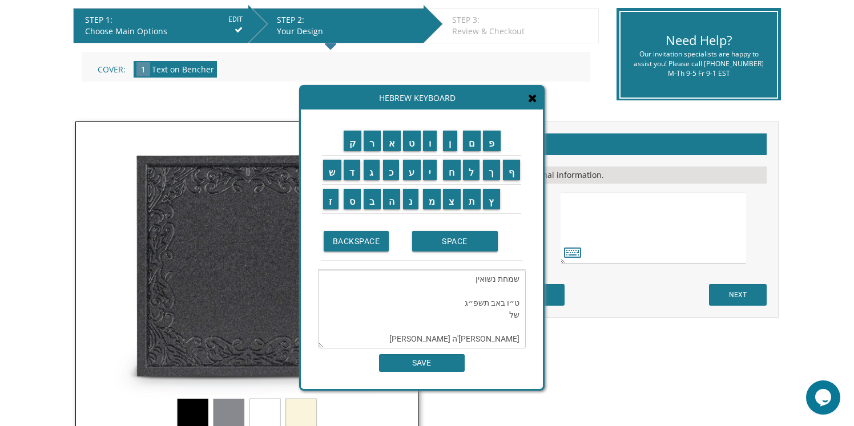
click at [474, 303] on textarea "שמחת נשואין ט״ו באב תשפ״ג של אברמי ורחל'ה וואקס" at bounding box center [422, 309] width 208 height 79
click at [450, 329] on textarea "שמחת נשואין של אברמי ורחל'ה וואקס" at bounding box center [422, 309] width 208 height 79
paste textarea "ט״ו באב תשפ״ג"
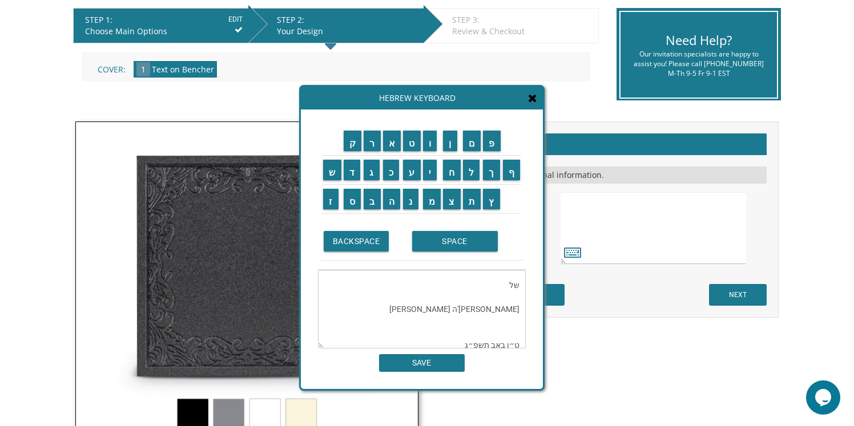
scroll to position [11, 0]
drag, startPoint x: 518, startPoint y: 316, endPoint x: 499, endPoint y: 316, distance: 19.4
click at [499, 316] on textarea "שמחת נשואין של אברמי ורחל'ה וואקס ט״ו באב תשפ״ג" at bounding box center [422, 309] width 208 height 79
click at [516, 320] on textarea "שמחת נשואין של אברמי ורחל'ה וואקס ט״ו באב תשפ״ג" at bounding box center [422, 309] width 208 height 79
click at [508, 319] on textarea "שמחת נשואין של אברמי ורחל'ה וואקס ט״ו באב תשפ״ג" at bounding box center [422, 309] width 208 height 79
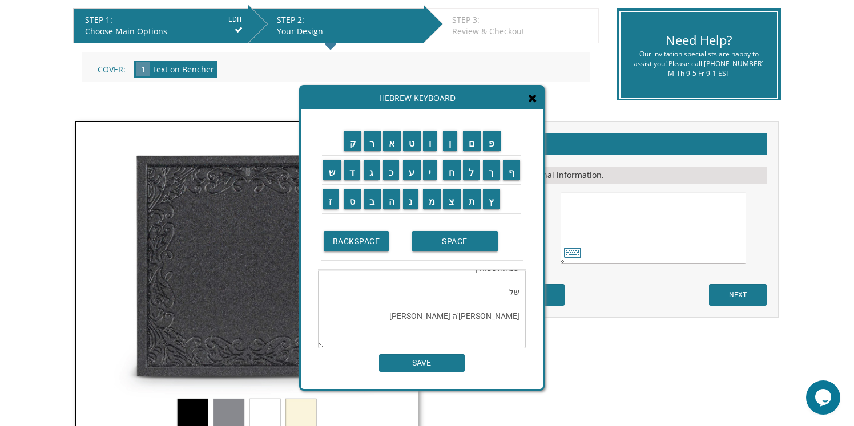
click at [508, 319] on textarea "שמחת נשואין של אברמי ורחל'ה וואקס ט״ו באב תשפ״ג" at bounding box center [422, 309] width 208 height 79
click at [431, 175] on input "י" at bounding box center [430, 170] width 14 height 21
click at [411, 170] on input "ע" at bounding box center [412, 170] width 18 height 21
click at [352, 139] on input "ק" at bounding box center [353, 141] width 18 height 21
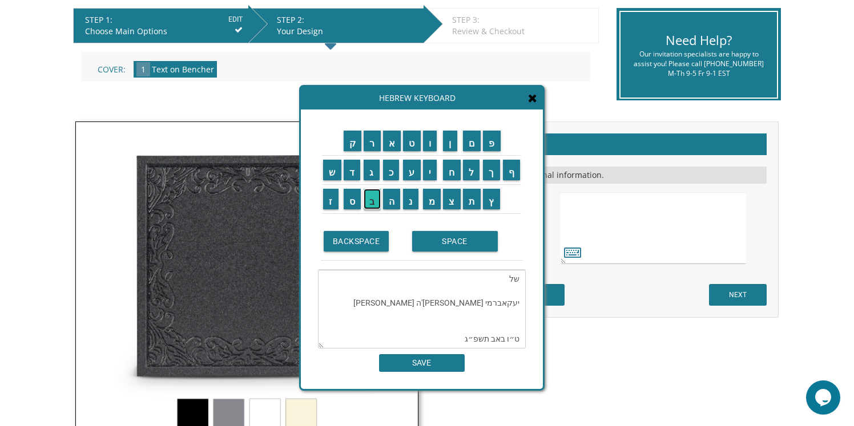
click at [368, 197] on input "ב" at bounding box center [371, 199] width 17 height 21
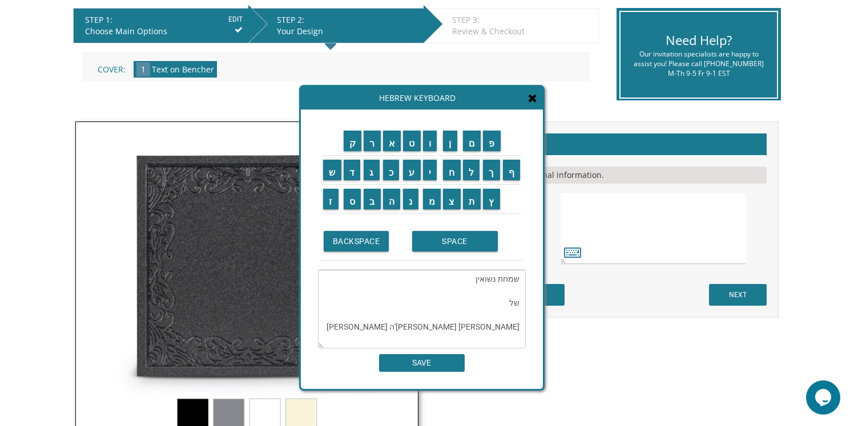
click at [488, 326] on textarea "שמחת נשואין של יעקבאברמי ורחל'ה וואקס ט״ו באב תשפ״ג" at bounding box center [422, 309] width 208 height 79
drag, startPoint x: 502, startPoint y: 328, endPoint x: 483, endPoint y: 326, distance: 18.9
click at [483, 326] on textarea "שמחת נשואין של יעקבאברמי ורחל'ה וואקס ט״ו באב תשפ״ג" at bounding box center [422, 309] width 208 height 79
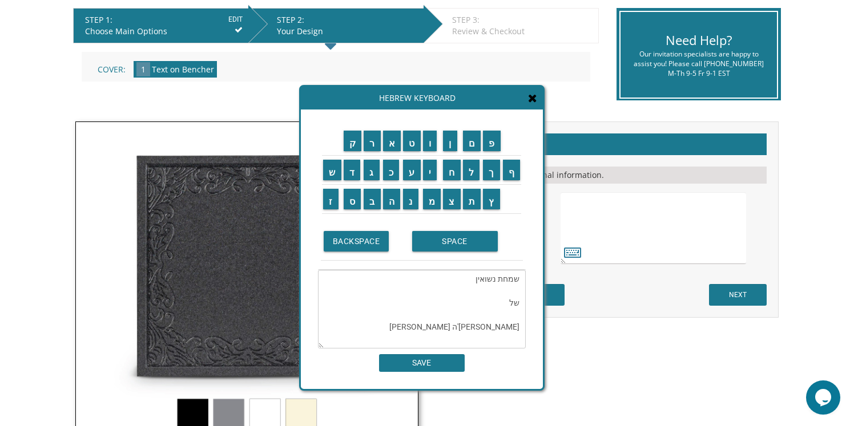
drag, startPoint x: 496, startPoint y: 328, endPoint x: 477, endPoint y: 328, distance: 18.8
click at [477, 328] on textarea "שמחת נשואין של יעקבי ורחל'ה וואקס ט״ו באב תשפ״ג" at bounding box center [422, 309] width 208 height 79
click at [390, 140] on input "א" at bounding box center [392, 141] width 18 height 21
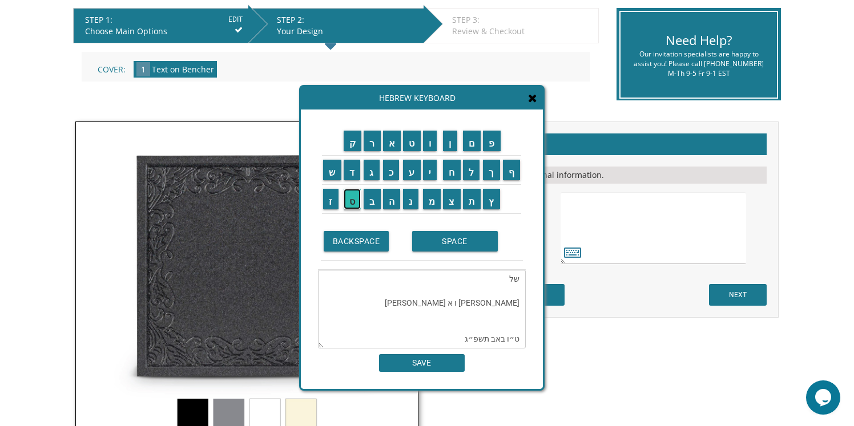
click at [354, 196] on input "ס" at bounding box center [353, 199] width 18 height 21
click at [474, 200] on input "ת" at bounding box center [472, 199] width 18 height 21
click at [372, 140] on input "ר" at bounding box center [371, 141] width 17 height 21
drag, startPoint x: 467, startPoint y: 304, endPoint x: 524, endPoint y: 301, distance: 56.5
click at [524, 301] on textarea "שמחת נשואין של יעקבי ו אסתר וואקס ט״ו באב תשפ״ג" at bounding box center [422, 309] width 208 height 79
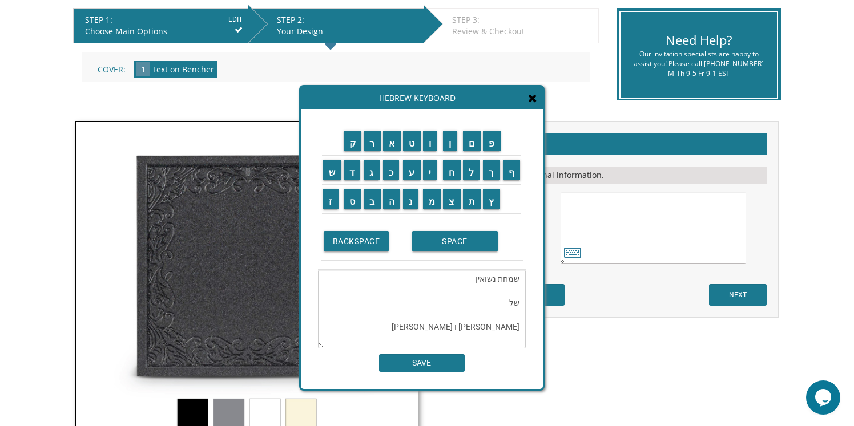
paste textarea "      "
paste textarea "   "
click at [394, 144] on input "א" at bounding box center [392, 141] width 18 height 21
click at [350, 169] on input "ד" at bounding box center [352, 170] width 17 height 21
click at [374, 145] on input "ר" at bounding box center [371, 141] width 17 height 21
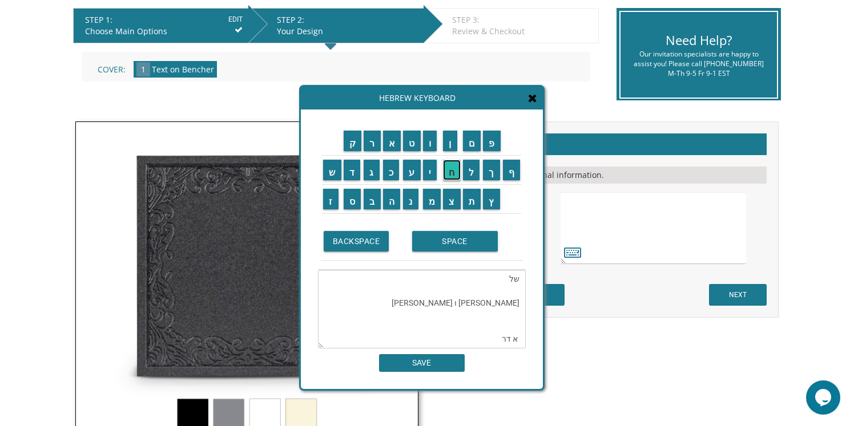
click at [457, 174] on input "ח" at bounding box center [452, 170] width 18 height 21
click at [451, 168] on input "ח" at bounding box center [452, 170] width 18 height 21
click at [329, 171] on input "ש" at bounding box center [332, 170] width 18 height 21
drag, startPoint x: 430, startPoint y: 144, endPoint x: 438, endPoint y: 144, distance: 8.0
click at [430, 144] on input "ו" at bounding box center [430, 141] width 14 height 21
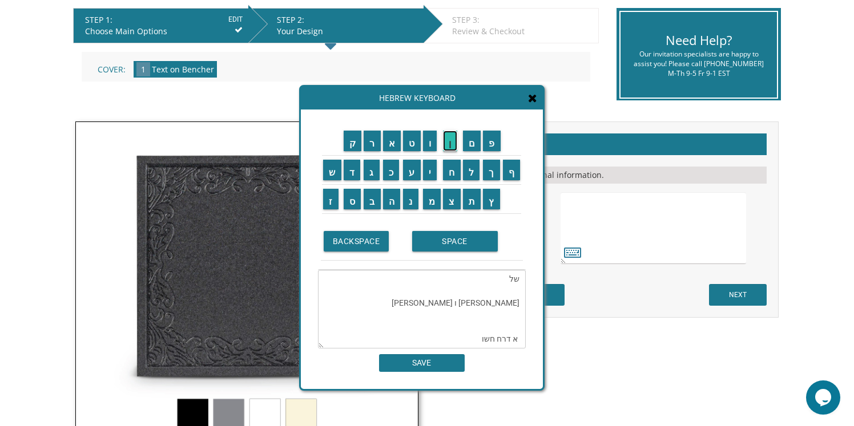
click at [451, 144] on input "ן" at bounding box center [450, 141] width 14 height 21
click at [471, 200] on input "ת" at bounding box center [472, 199] width 18 height 21
click at [333, 173] on input "ש" at bounding box center [332, 170] width 18 height 21
click at [493, 144] on input "פ" at bounding box center [492, 141] width 18 height 21
click at [427, 146] on input "ו" at bounding box center [430, 141] width 14 height 21
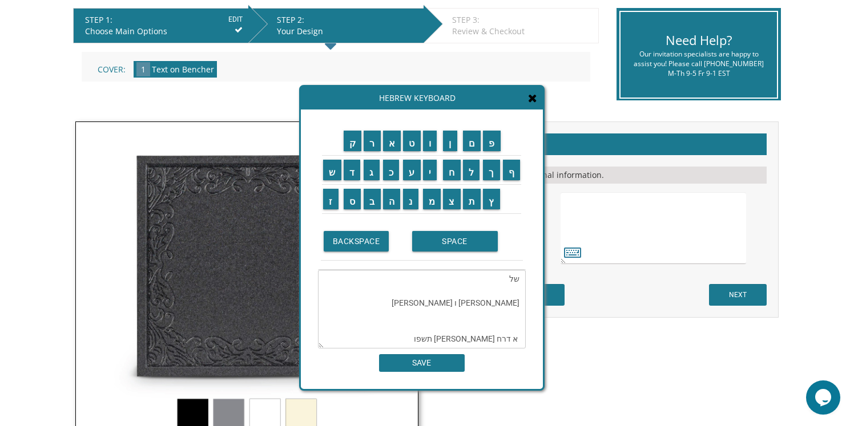
click at [460, 304] on textarea "שמחת נשואין של יעקבי ו אסתר וואקס א דרח חשון תשפו" at bounding box center [422, 309] width 208 height 79
click at [512, 304] on textarea "שמחת נשואין של יעקבי ו אסתר וואקס א דרח חשון תשפו" at bounding box center [422, 309] width 208 height 79
click at [499, 303] on textarea "שמחת נשואין של יעקבי ו אסתר וואקס א' דרח חשון תשפו" at bounding box center [422, 309] width 208 height 79
click at [454, 304] on textarea "שמחת נשואין של יעקבי ו אסתר וואקס א' דר"ח חשון תשפו" at bounding box center [422, 309] width 208 height 79
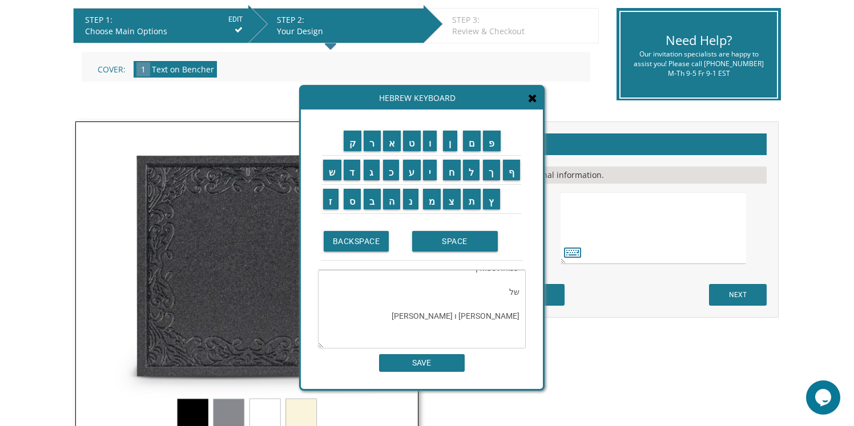
click at [504, 304] on textarea "שמחת נשואין של יעקבי ו אסתר וואקס א' דר"ח חשון תשפ"ו" at bounding box center [422, 309] width 208 height 79
click at [508, 284] on textarea "שמחת נשואין של יעקבי ו אסתר וואקס א' דר"ח חשון תשפ"ו" at bounding box center [422, 309] width 208 height 79
click at [506, 326] on textarea "שמחת נשואין של יעקבי ו אסתר וואקס א' דר"ח חשון תשפ"ו" at bounding box center [422, 309] width 208 height 79
click at [503, 303] on textarea "שמחת נשואין של יעקבי ו אסתר וואקס א' דר"ח חשון תשפ"ו" at bounding box center [422, 309] width 208 height 79
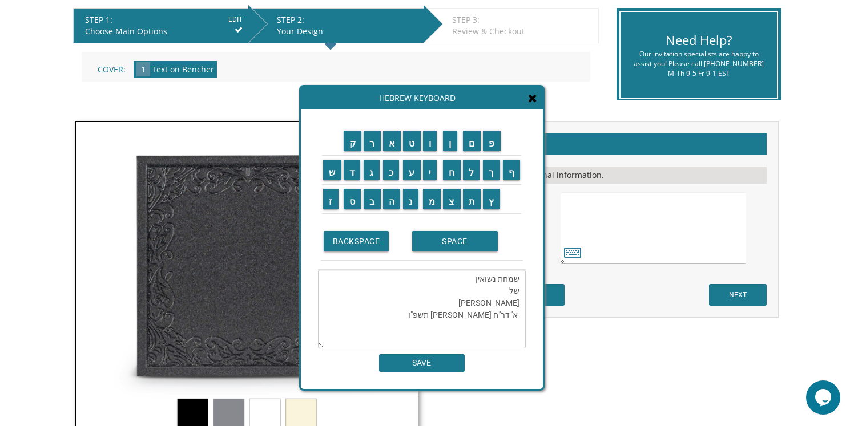
type textarea "שמחת נשואין של יעקב ואסתר וואקס א' דר"ח חשון תשפ"ו"
click at [412, 368] on input "SAVE" at bounding box center [422, 363] width 86 height 18
type textarea "שמחת נשואין של יעקב ואסתר וואקס א' דר"ח חשון תשפ"ו"
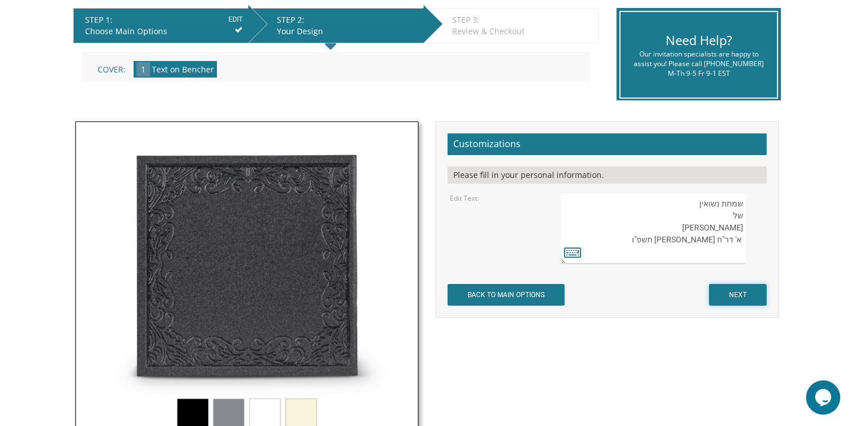
click at [731, 290] on input "NEXT" at bounding box center [738, 295] width 58 height 22
click at [740, 294] on input "NEXT" at bounding box center [738, 295] width 58 height 22
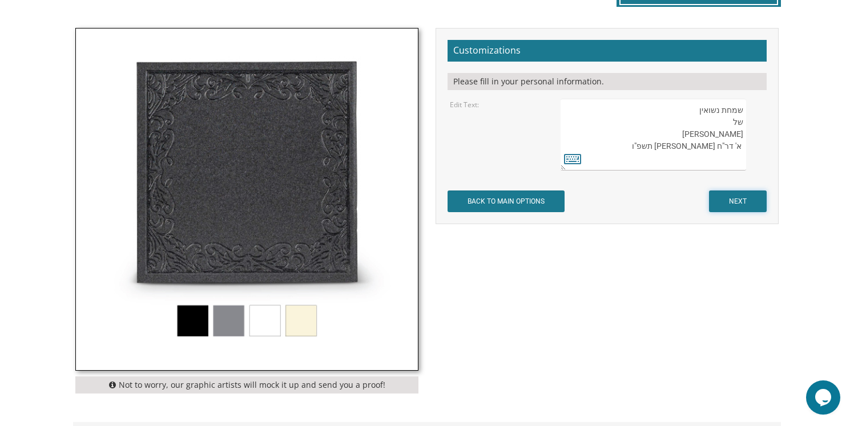
scroll to position [322, 0]
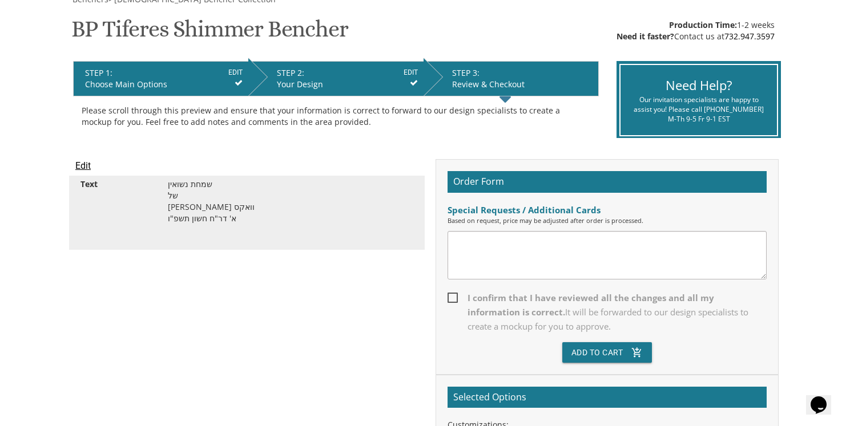
scroll to position [186, 0]
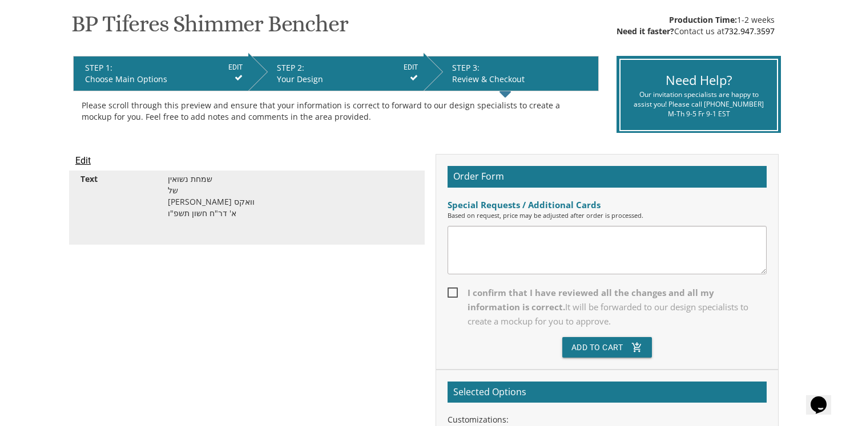
click at [451, 289] on span "I confirm that I have reviewed all the changes and all my information is correc…" at bounding box center [606, 307] width 319 height 43
click at [451, 289] on input "I confirm that I have reviewed all the changes and all my information is correc…" at bounding box center [450, 291] width 7 height 7
checkbox input "true"
click at [491, 241] on textarea at bounding box center [606, 250] width 319 height 49
click at [547, 245] on textarea at bounding box center [606, 250] width 319 height 49
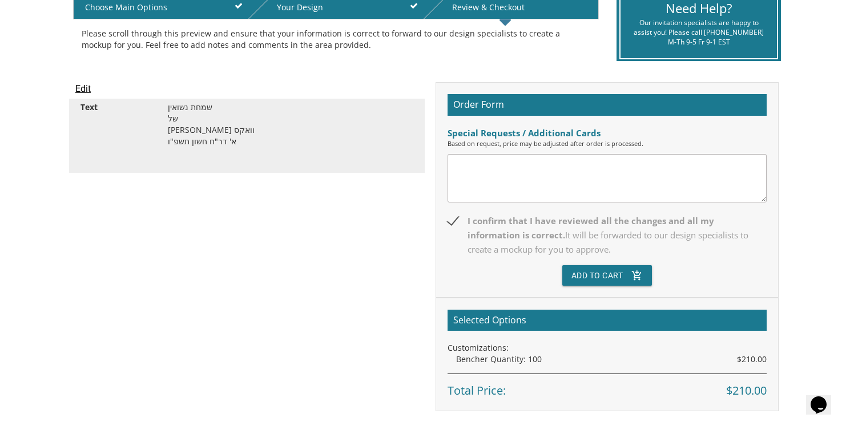
scroll to position [252, 0]
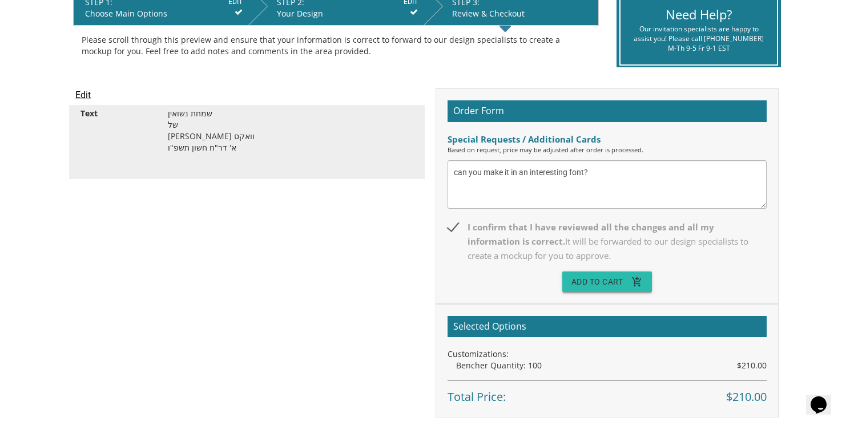
type textarea "can you make it in an interesting font?"
click at [596, 278] on button "Add To Cart add_shopping_cart" at bounding box center [607, 282] width 90 height 21
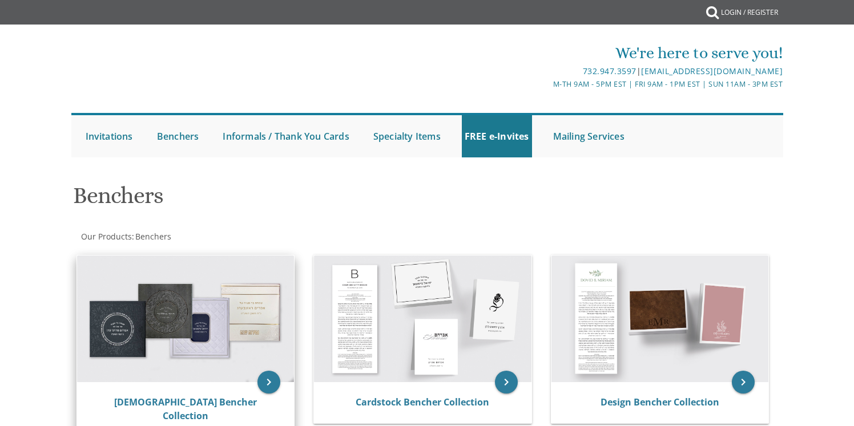
click at [206, 301] on img at bounding box center [185, 319] width 217 height 127
click at [265, 378] on icon "keyboard_arrow_right" at bounding box center [268, 382] width 23 height 23
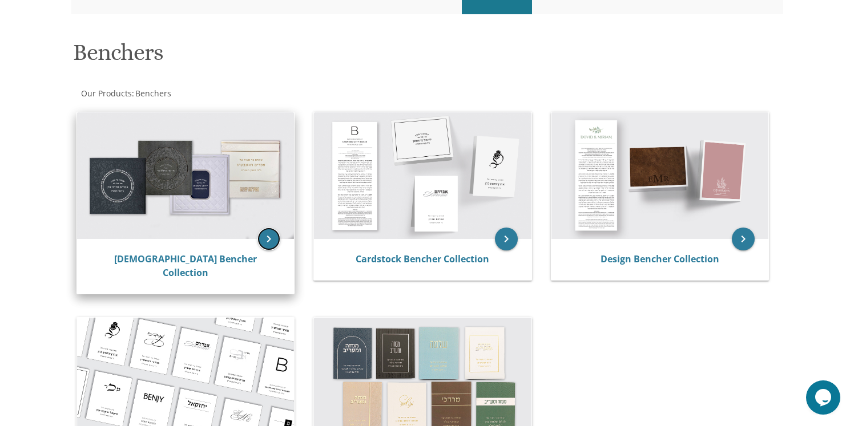
scroll to position [144, 0]
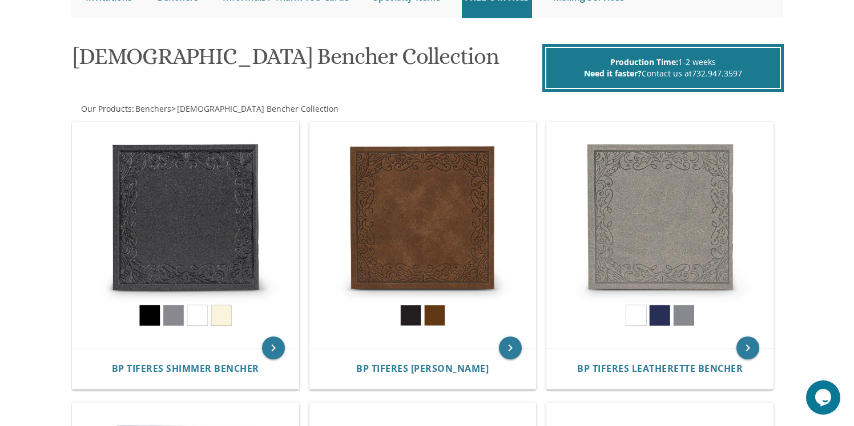
scroll to position [149, 0]
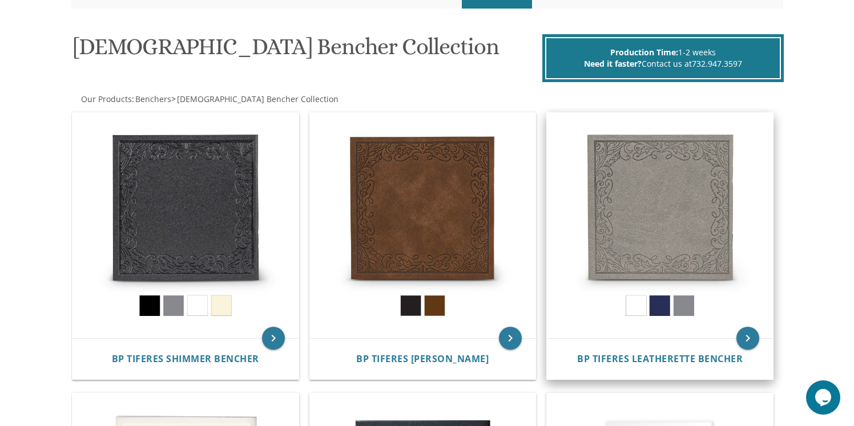
click at [660, 187] on img at bounding box center [660, 226] width 226 height 226
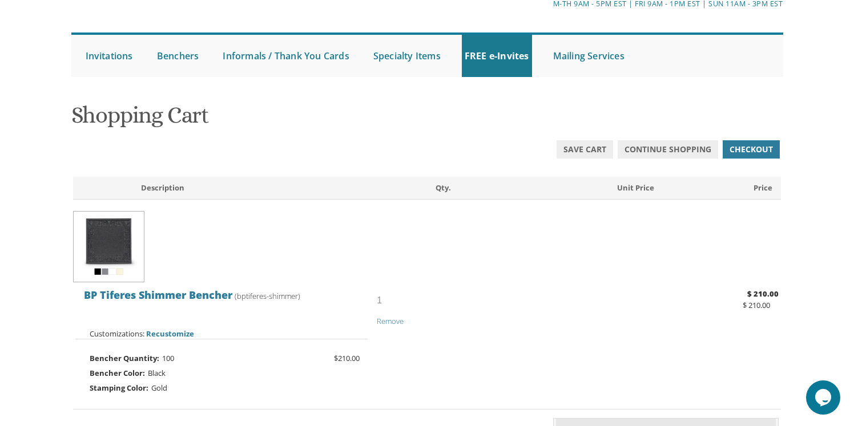
scroll to position [63, 0]
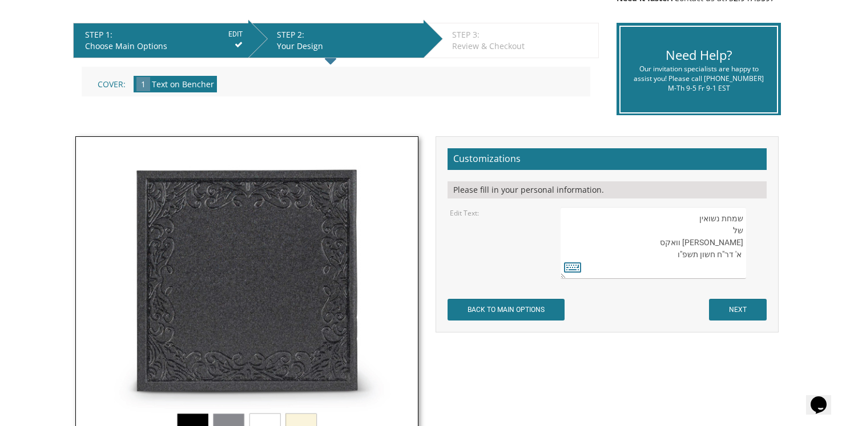
scroll to position [215, 0]
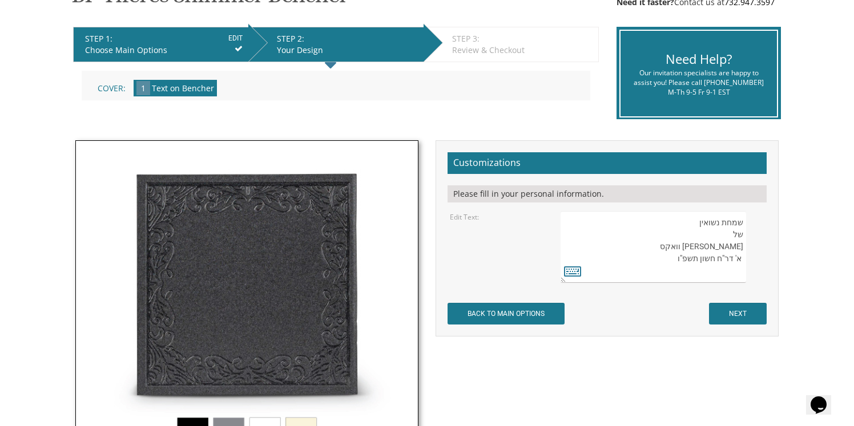
click at [696, 219] on textarea at bounding box center [652, 247] width 185 height 72
click at [696, 225] on textarea at bounding box center [652, 247] width 185 height 72
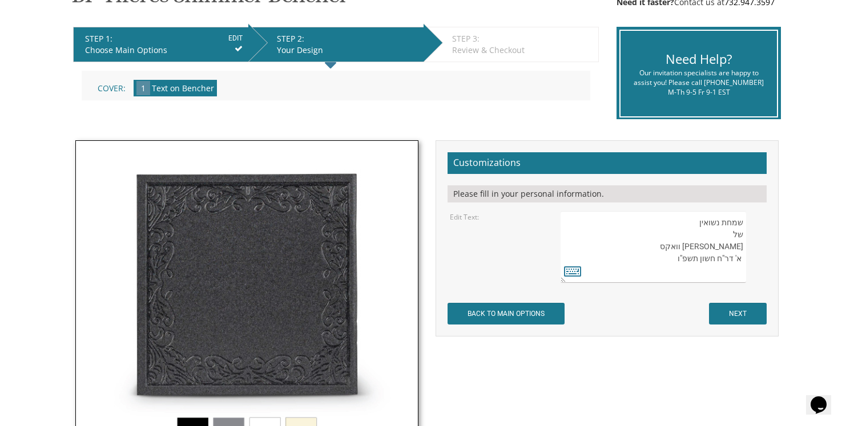
click at [696, 225] on textarea at bounding box center [652, 247] width 185 height 72
click at [697, 245] on textarea at bounding box center [652, 247] width 185 height 72
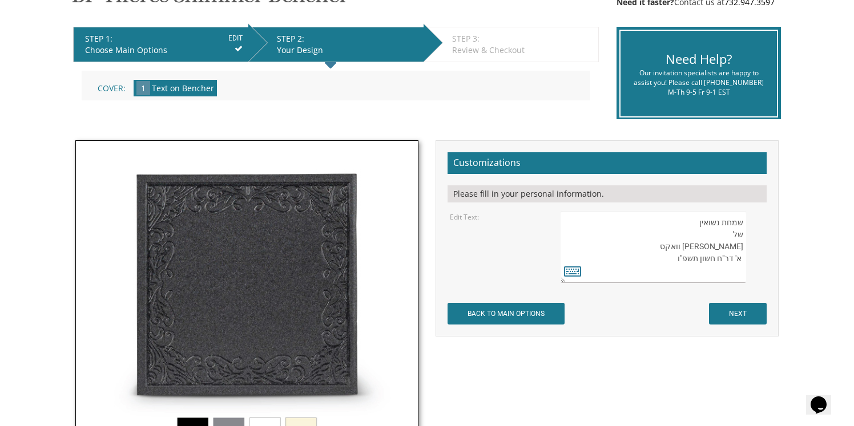
click at [697, 245] on textarea at bounding box center [652, 247] width 185 height 72
drag, startPoint x: 696, startPoint y: 223, endPoint x: 720, endPoint y: 260, distance: 43.7
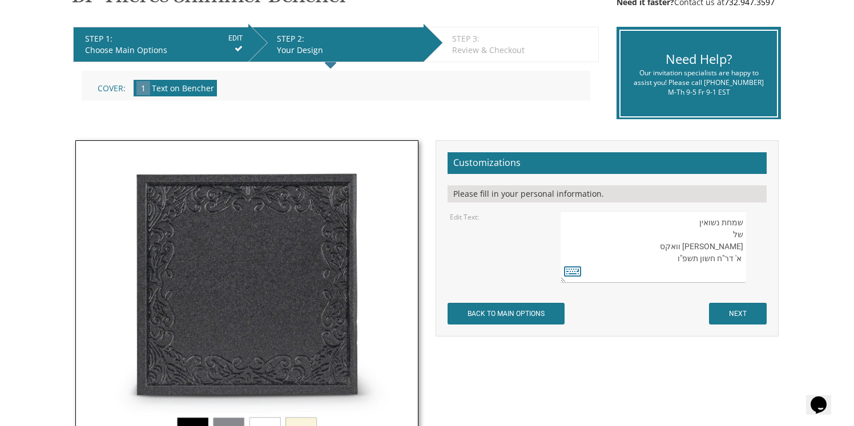
click at [720, 260] on textarea at bounding box center [652, 247] width 185 height 72
click at [734, 270] on textarea at bounding box center [652, 247] width 185 height 72
drag, startPoint x: 738, startPoint y: 266, endPoint x: 714, endPoint y: 208, distance: 62.9
click at [714, 208] on form "Customizations Please fill in your personal information. Edit Text: BACK TO MAI…" at bounding box center [606, 238] width 319 height 172
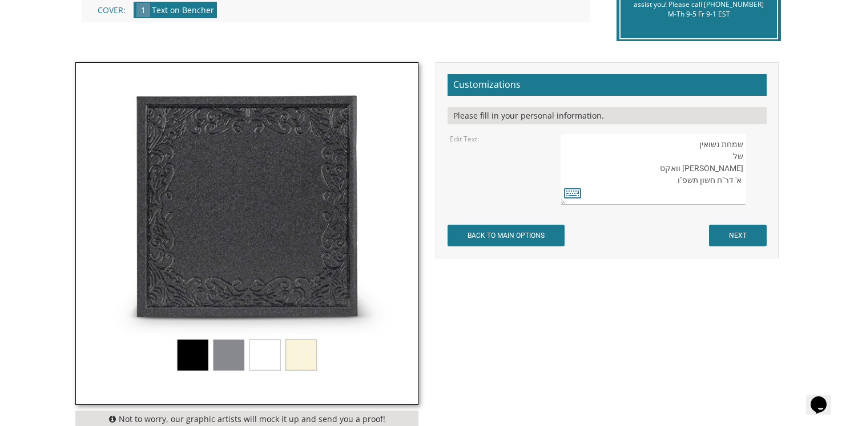
scroll to position [320, 0]
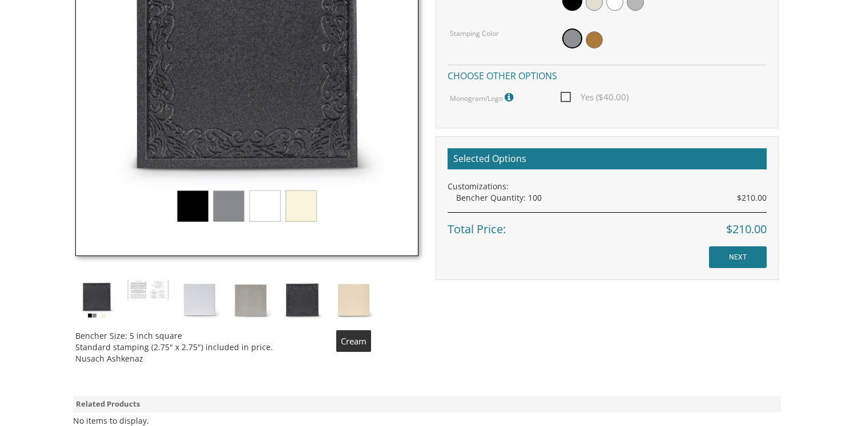
click at [358, 300] on img at bounding box center [353, 300] width 43 height 43
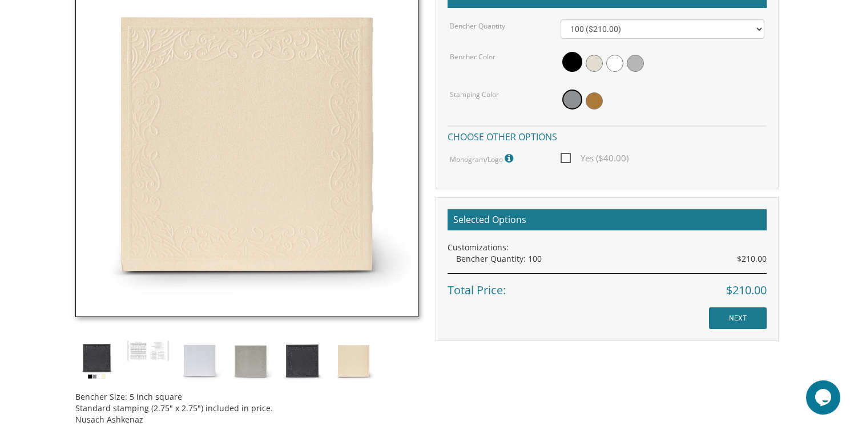
scroll to position [353, 0]
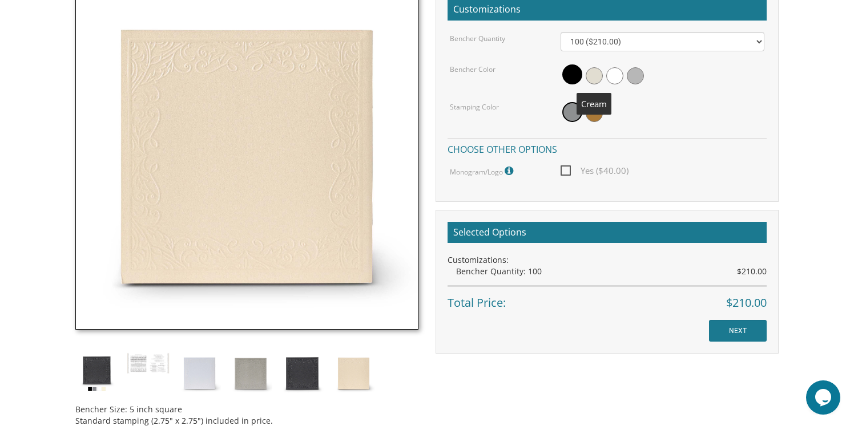
click at [591, 77] on span at bounding box center [593, 75] width 17 height 17
click at [594, 111] on span at bounding box center [593, 113] width 17 height 17
click at [730, 328] on input "NEXT" at bounding box center [738, 331] width 58 height 22
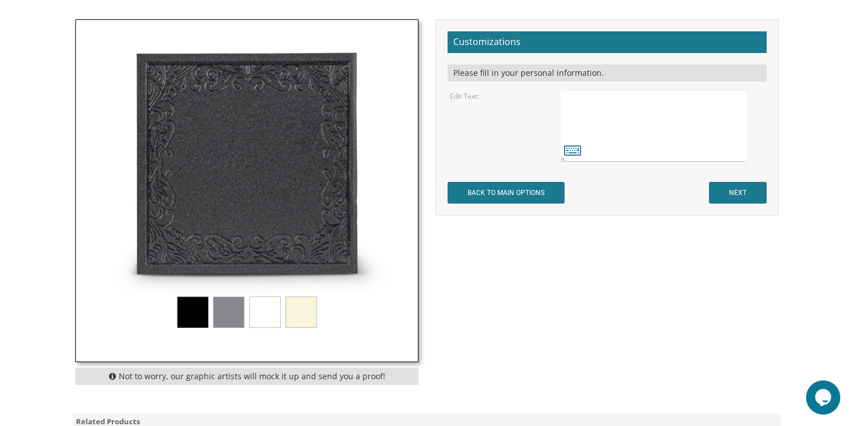
scroll to position [338, 0]
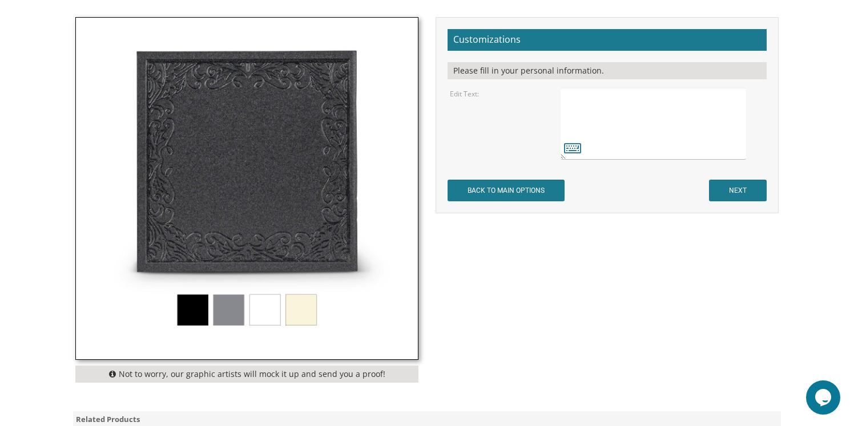
click at [605, 98] on textarea at bounding box center [652, 124] width 185 height 72
paste textarea "שמחת נשואין של יעקב ואסתר וואקס א' דר"ח חשון תשפ"ו"
type textarea "שמחת נשואין של יעקב ואסתר וואקס א' דר"ח חשון תשפ"ו"
click at [730, 188] on input "NEXT" at bounding box center [738, 191] width 58 height 22
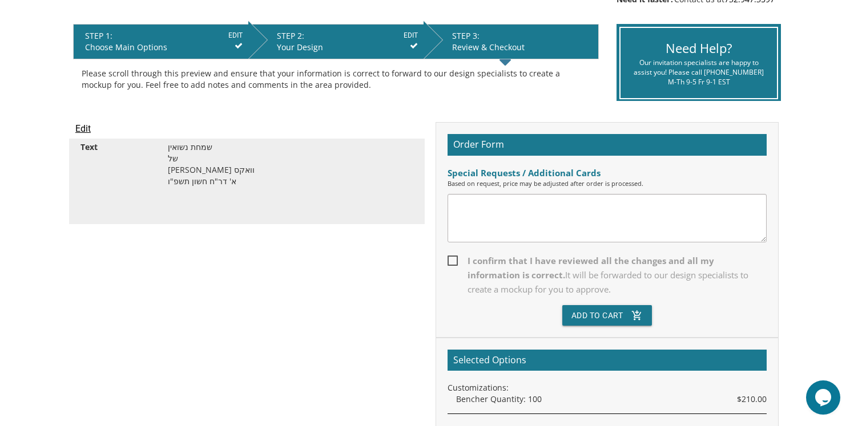
click at [520, 219] on textarea at bounding box center [606, 218] width 319 height 49
type textarea "can you make it an interesting font?"
click at [450, 262] on span "I confirm that I have reviewed all the changes and all my information is correc…" at bounding box center [606, 275] width 319 height 43
click at [450, 262] on input "I confirm that I have reviewed all the changes and all my information is correc…" at bounding box center [450, 259] width 7 height 7
checkbox input "true"
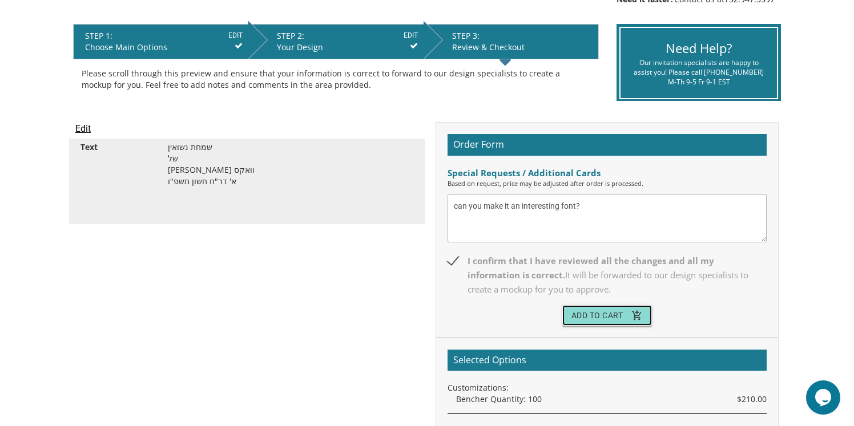
click at [591, 315] on button "Add To Cart add_shopping_cart" at bounding box center [607, 315] width 90 height 21
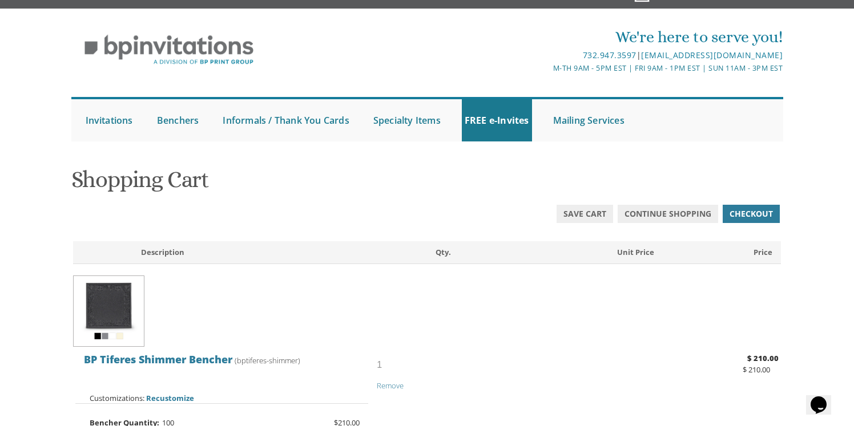
scroll to position [5, 0]
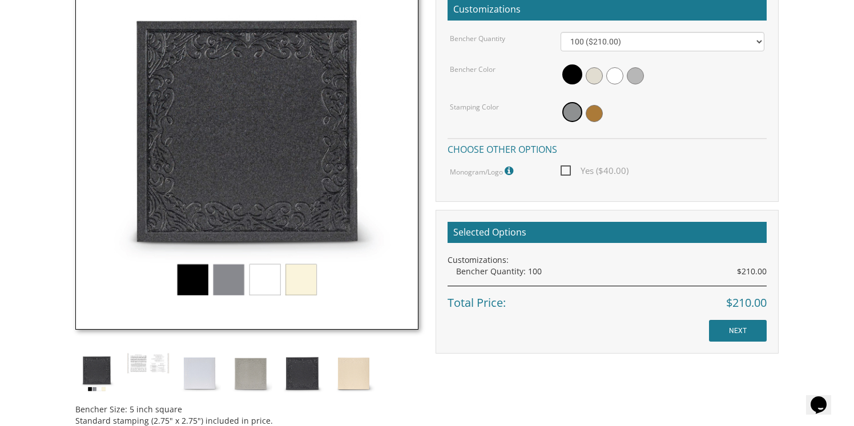
click at [296, 282] on img at bounding box center [246, 158] width 343 height 343
click at [346, 366] on img at bounding box center [353, 374] width 43 height 43
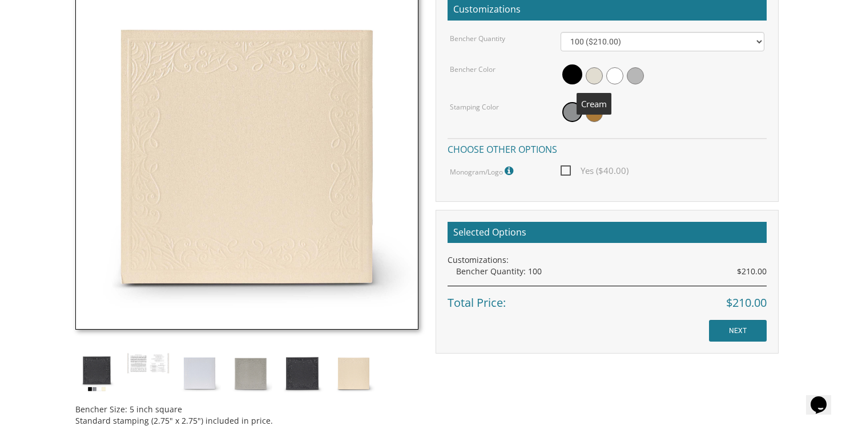
click at [594, 70] on span at bounding box center [593, 75] width 17 height 17
click at [592, 114] on span at bounding box center [593, 113] width 17 height 17
click at [652, 160] on div "Bencher Quantity 100 ($210.00) 200 ($420.00) 300 ($630.00) 400 ($840.00) 500 ($…" at bounding box center [606, 105] width 319 height 147
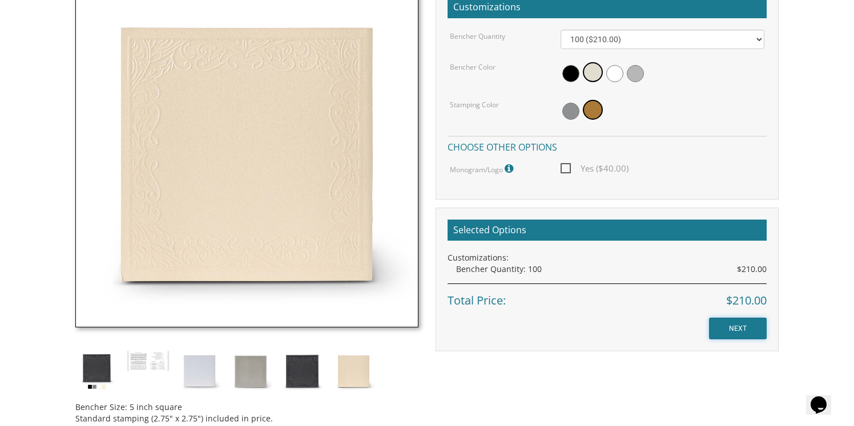
click at [738, 330] on input "NEXT" at bounding box center [738, 329] width 58 height 22
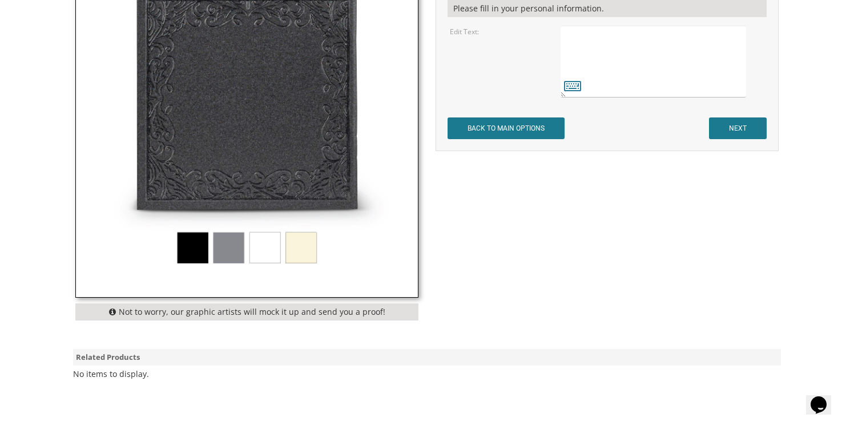
scroll to position [413, 0]
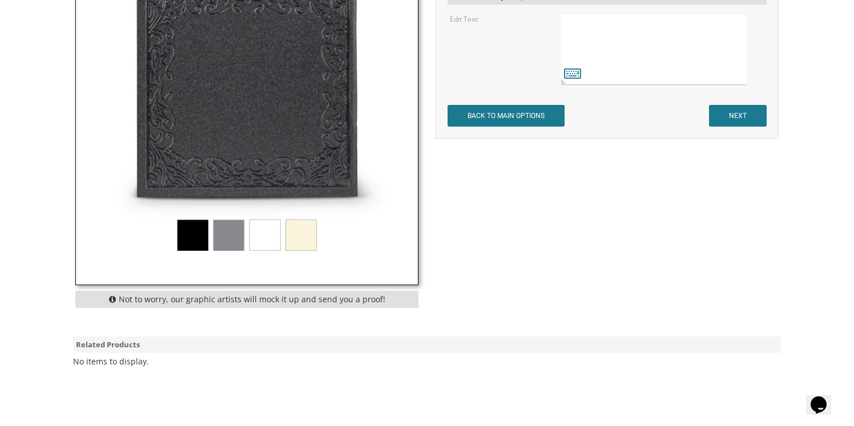
click at [300, 230] on img at bounding box center [247, 114] width 342 height 342
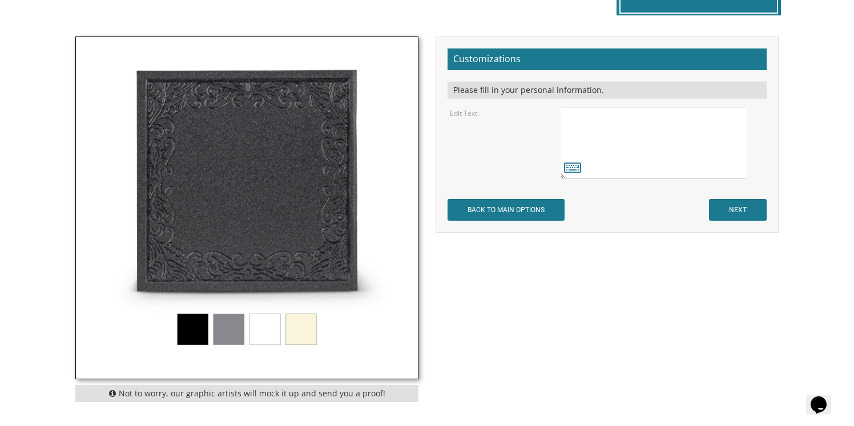
scroll to position [236, 0]
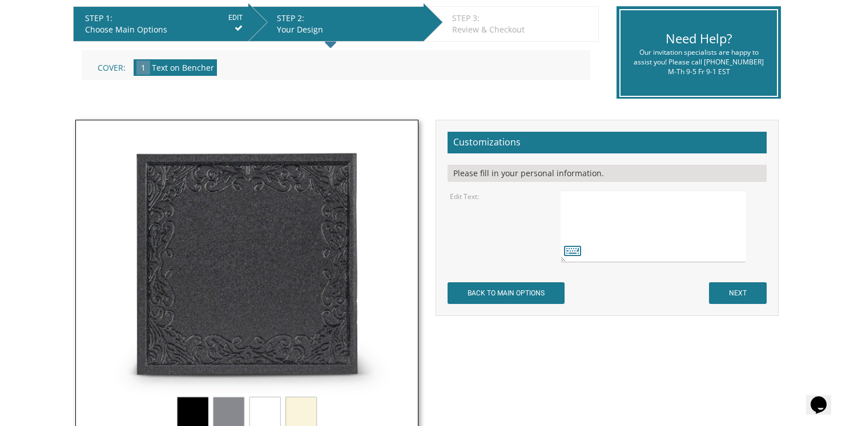
click at [231, 18] on input "EDIT" at bounding box center [235, 18] width 14 height 10
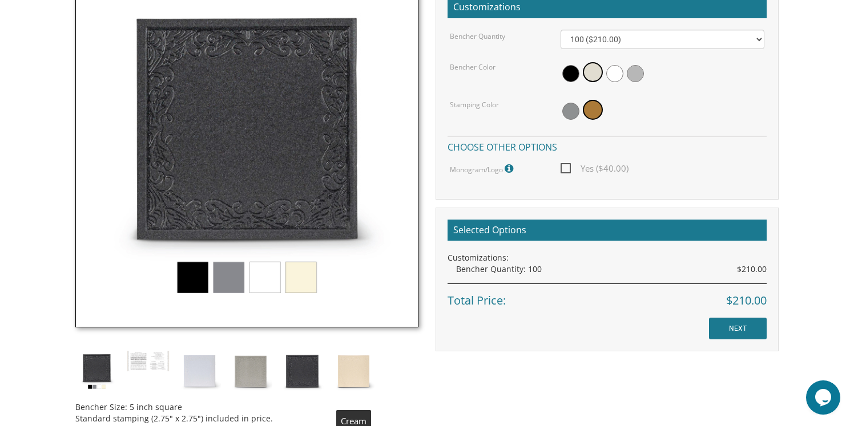
click at [348, 371] on img at bounding box center [353, 371] width 43 height 43
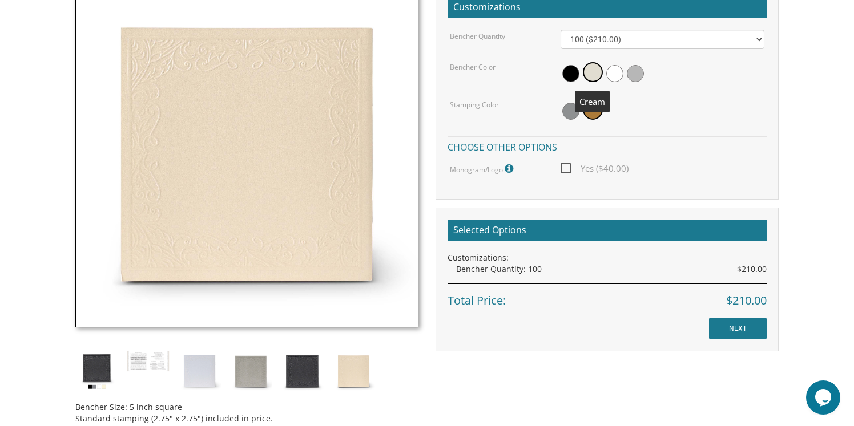
click at [591, 72] on span at bounding box center [593, 72] width 20 height 20
click at [617, 72] on span at bounding box center [614, 73] width 17 height 17
click at [592, 72] on span at bounding box center [591, 73] width 17 height 17
click at [593, 110] on span at bounding box center [593, 110] width 20 height 20
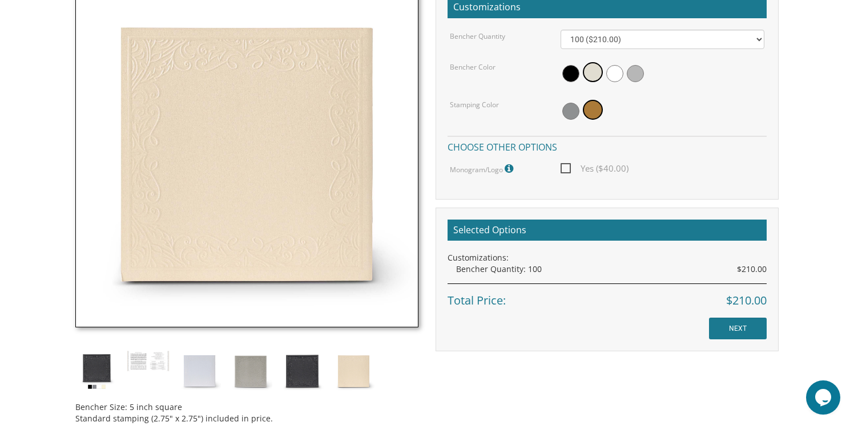
click at [565, 168] on span "Yes ($40.00)" at bounding box center [594, 168] width 68 height 14
click at [565, 168] on input "Yes ($40.00)" at bounding box center [563, 167] width 7 height 7
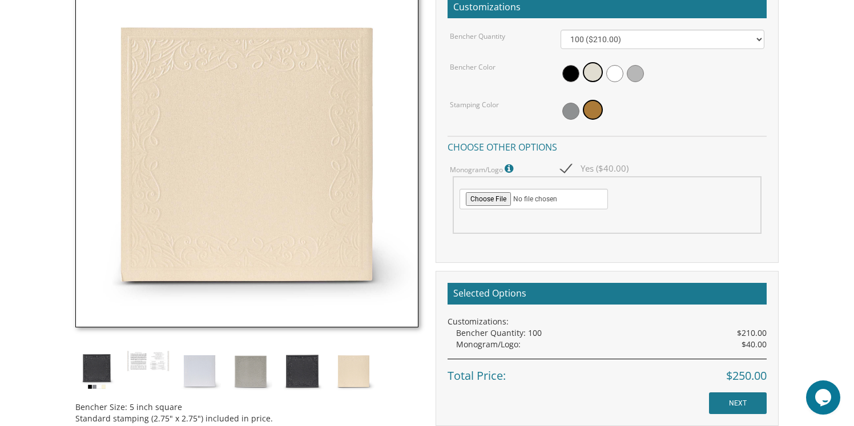
click at [509, 167] on icon at bounding box center [509, 169] width 11 height 10
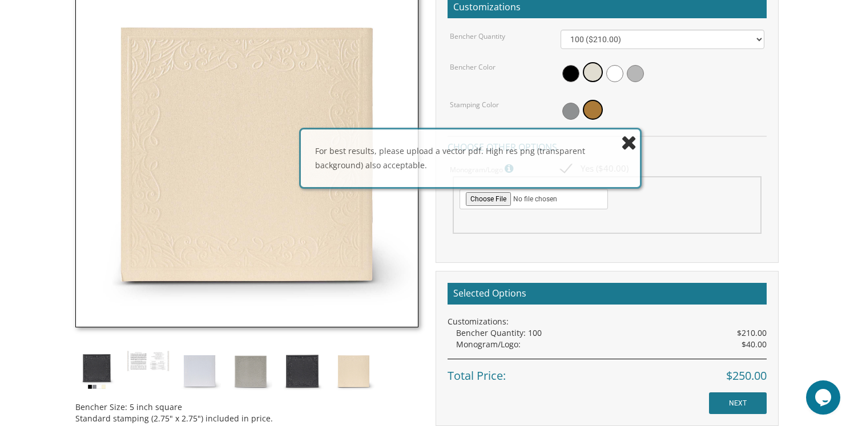
click at [566, 167] on div "For best results, please upload a vector pdf. High res png (transparent backgro…" at bounding box center [470, 158] width 339 height 57
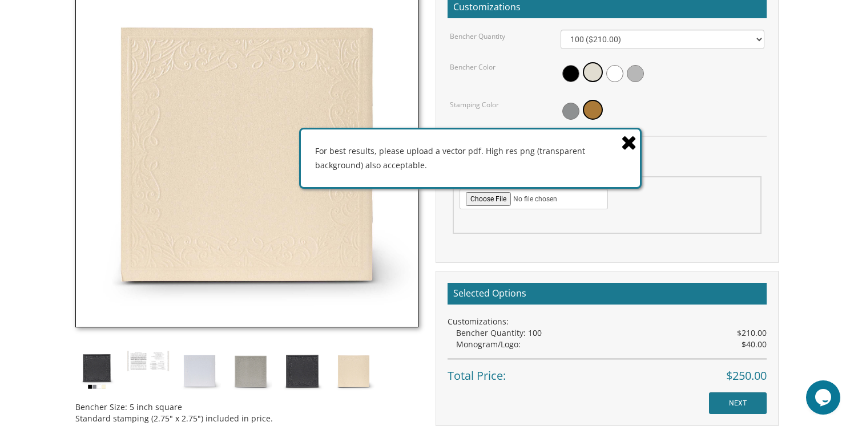
click at [629, 143] on icon at bounding box center [629, 142] width 16 height 20
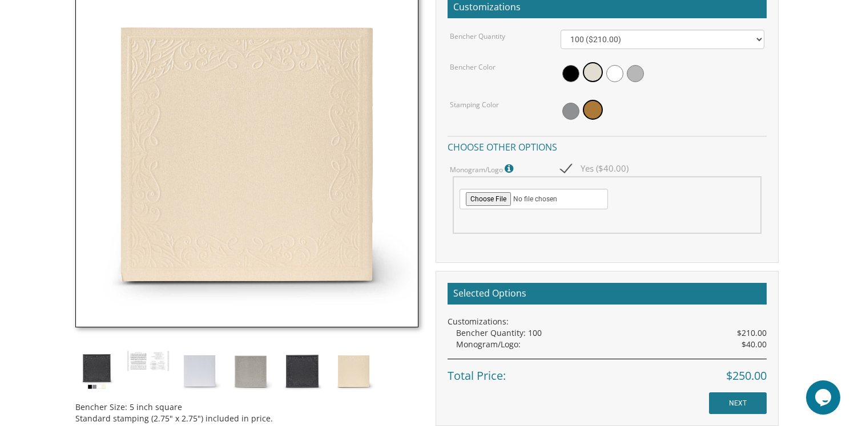
click at [571, 167] on span "Yes ($40.00)" at bounding box center [594, 168] width 68 height 14
click at [568, 167] on input "Yes ($40.00)" at bounding box center [563, 167] width 7 height 7
checkbox input "false"
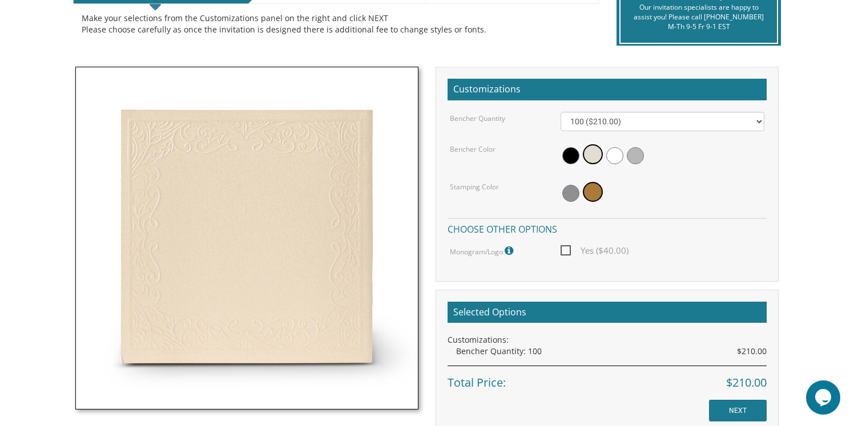
scroll to position [272, 0]
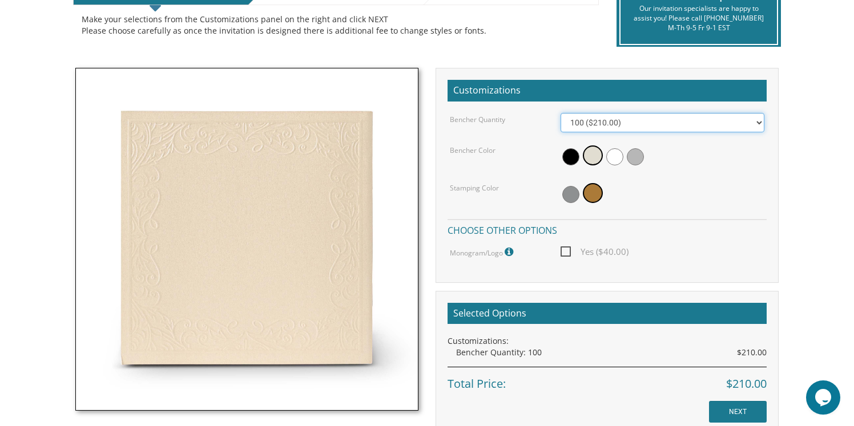
click at [674, 119] on select "100 ($210.00) 200 ($420.00) 300 ($630.00) 400 ($840.00) 500 ($1,050.00)" at bounding box center [662, 122] width 204 height 19
click at [560, 113] on select "100 ($210.00) 200 ($420.00) 300 ($630.00) 400 ($840.00) 500 ($1,050.00)" at bounding box center [662, 122] width 204 height 19
click at [734, 411] on input "NEXT" at bounding box center [738, 412] width 58 height 22
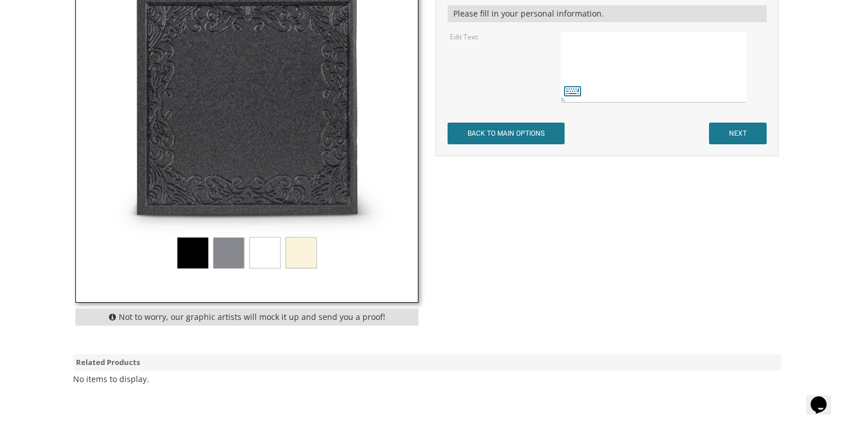
scroll to position [365, 0]
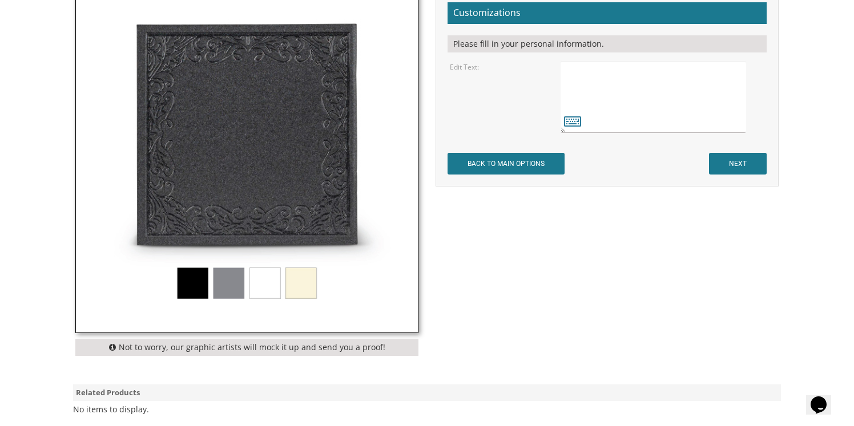
click at [295, 282] on img at bounding box center [247, 162] width 342 height 342
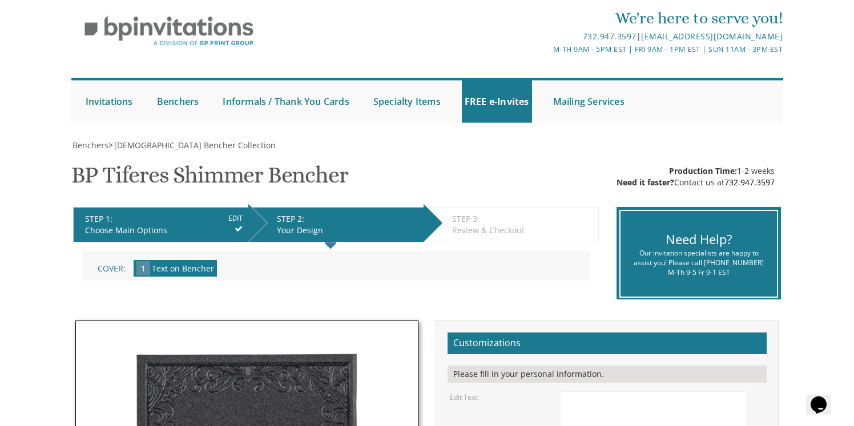
scroll to position [0, 0]
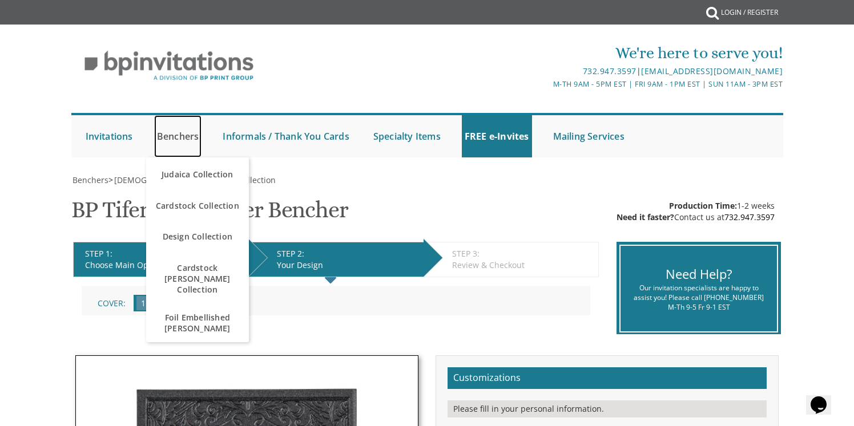
click at [183, 132] on link "Benchers" at bounding box center [178, 136] width 48 height 42
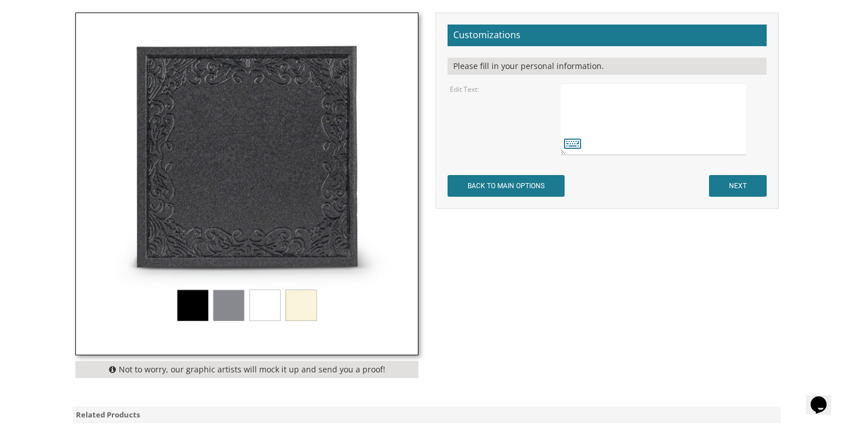
scroll to position [345, 0]
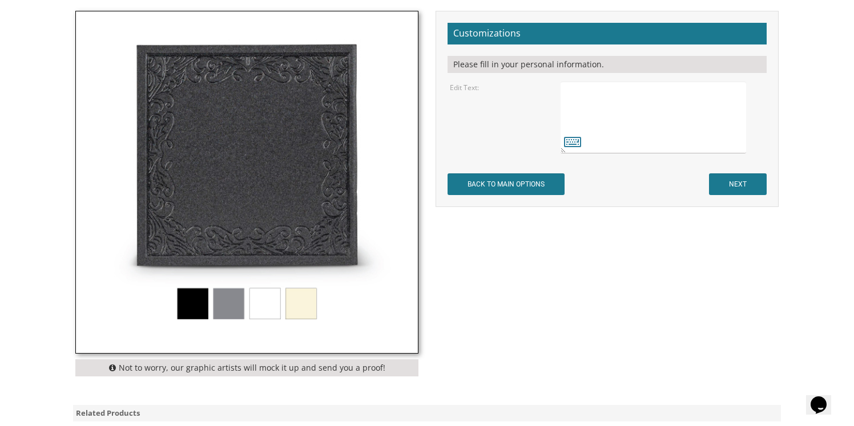
click at [666, 102] on textarea at bounding box center [652, 118] width 185 height 72
paste textarea "שמחת נשואין של [PERSON_NAME] א' דר"ח [PERSON_NAME] תשפ"ו"
type textarea "שמחת נשואין של [PERSON_NAME] א' דר"ח [PERSON_NAME] תשפ"ו"
click at [729, 179] on input "NEXT" at bounding box center [738, 184] width 58 height 22
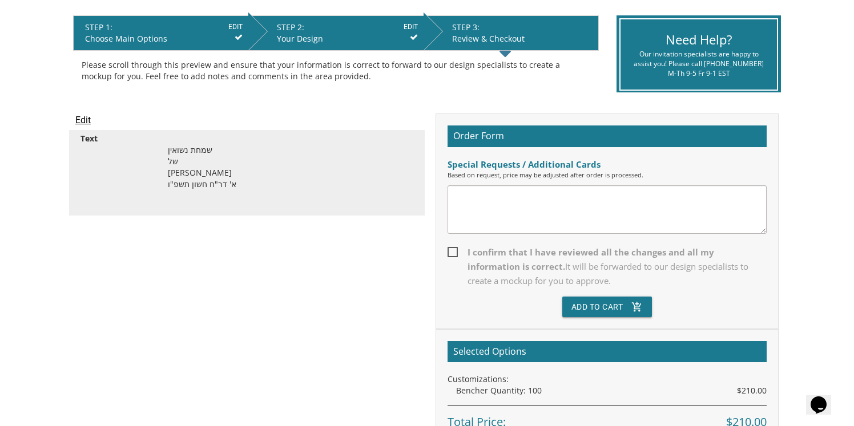
scroll to position [224, 0]
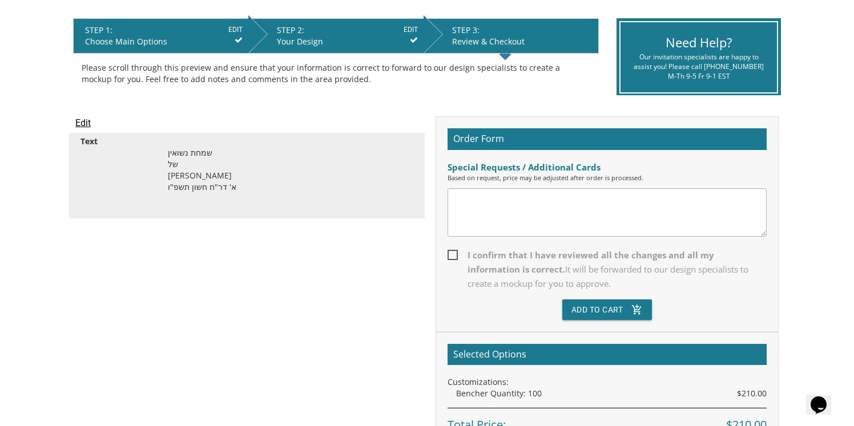
click at [560, 195] on textarea at bounding box center [606, 212] width 319 height 49
paste textarea "שמחת נשואין של [PERSON_NAME] א' דר"ח [PERSON_NAME] תשפ"ו"
type textarea "שמחת נשואין של [PERSON_NAME] א' דר"ח [PERSON_NAME] תשפ"ו"
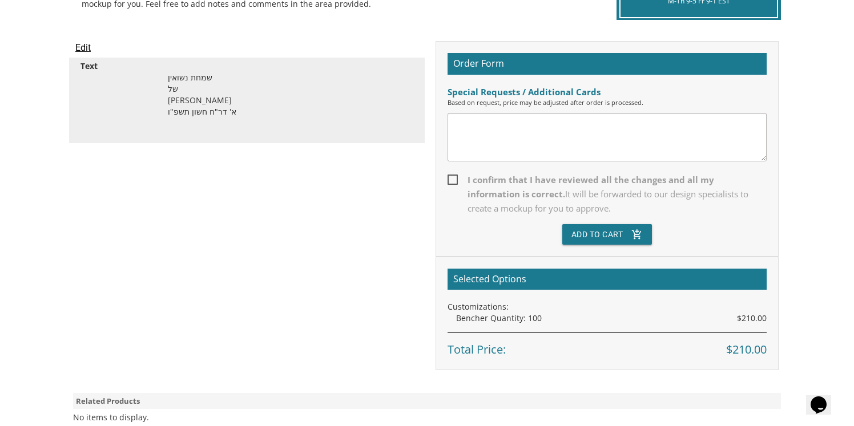
scroll to position [298, 0]
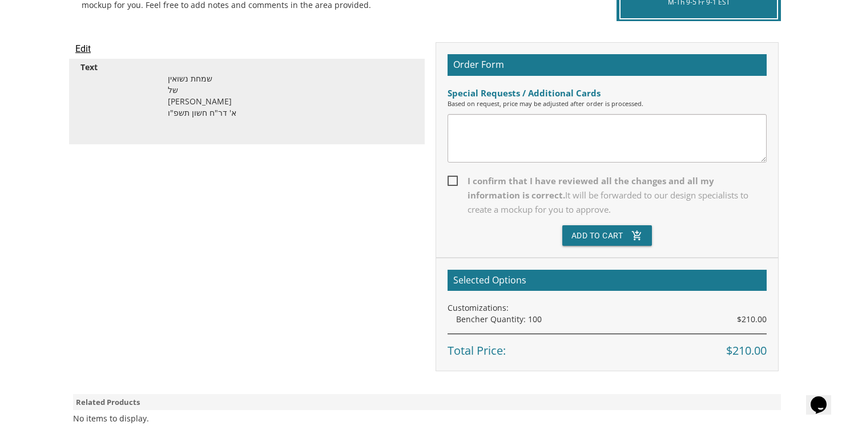
click at [453, 179] on span "I confirm that I have reviewed all the changes and all my information is correc…" at bounding box center [606, 195] width 319 height 43
click at [453, 179] on input "I confirm that I have reviewed all the changes and all my information is correc…" at bounding box center [450, 179] width 7 height 7
checkbox input "true"
click at [591, 237] on button "Add To Cart add_shopping_cart" at bounding box center [607, 235] width 90 height 21
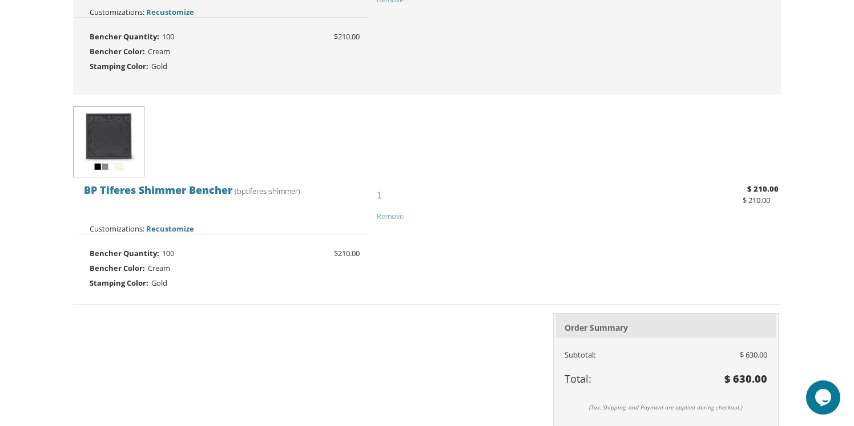
scroll to position [626, 0]
click at [394, 214] on span "Remove" at bounding box center [390, 216] width 27 height 10
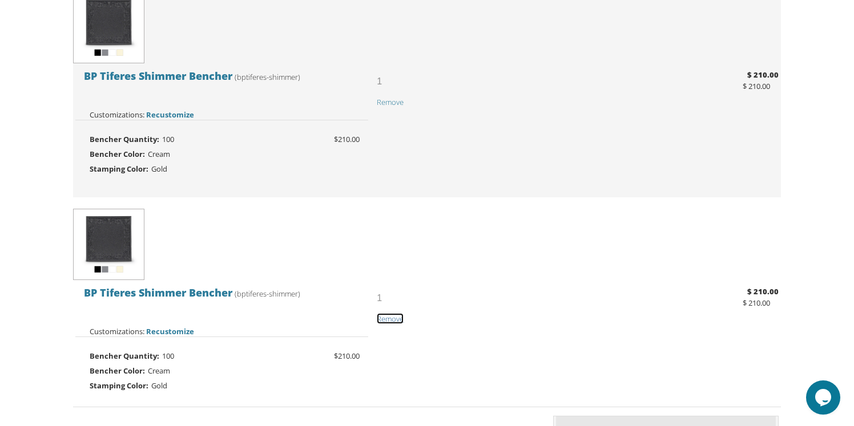
scroll to position [510, 0]
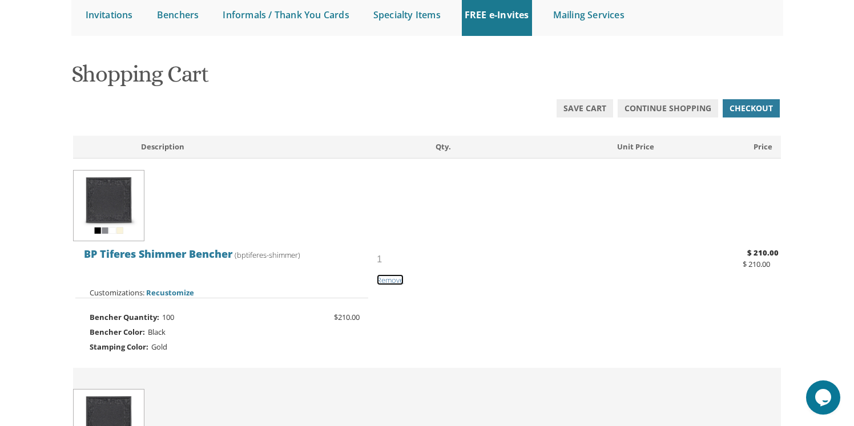
click at [392, 282] on span "Remove" at bounding box center [390, 280] width 27 height 10
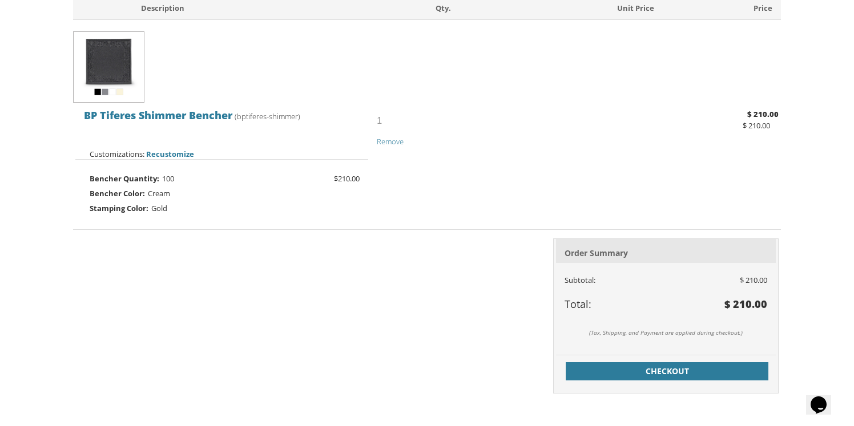
scroll to position [305, 0]
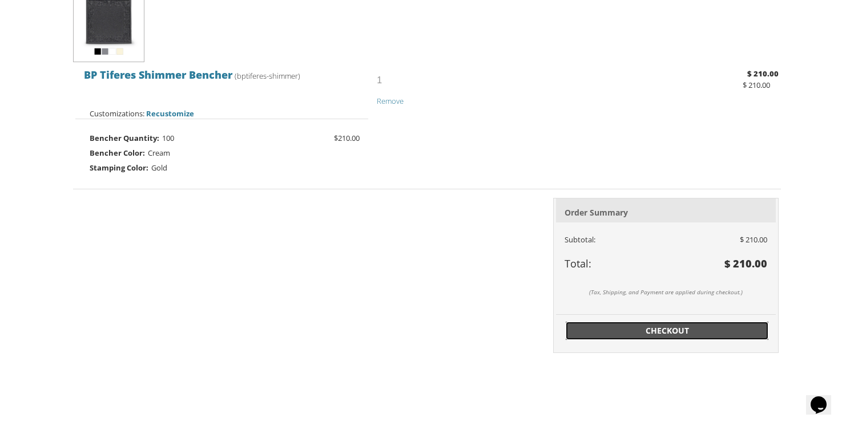
click at [668, 332] on span "Checkout" at bounding box center [666, 330] width 189 height 11
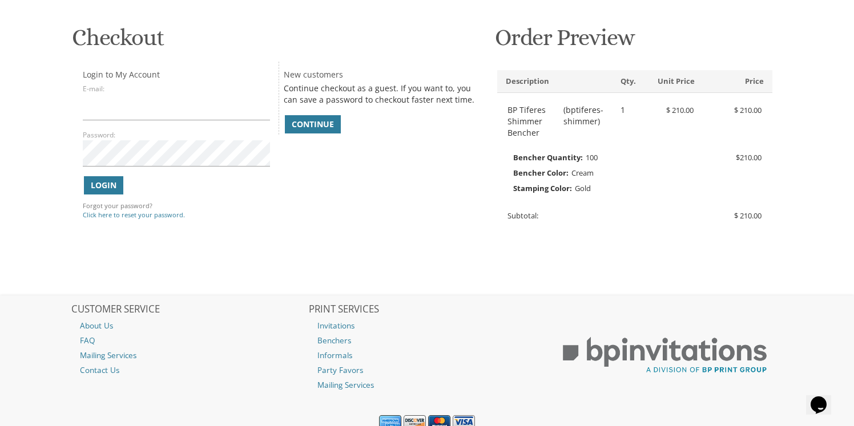
scroll to position [164, 0]
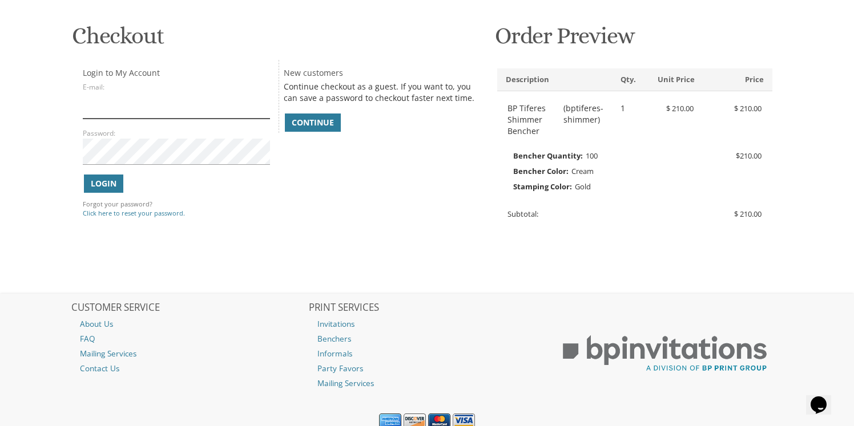
click at [158, 106] on input "E-mail:" at bounding box center [176, 105] width 187 height 26
type input "[EMAIL_ADDRESS][DOMAIN_NAME]"
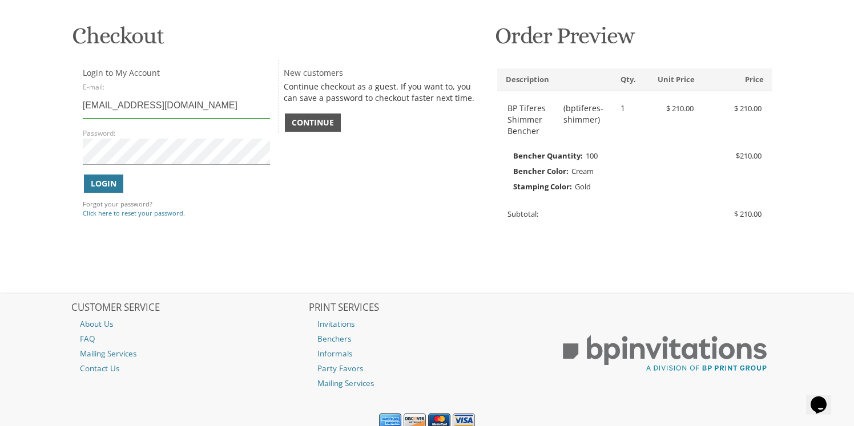
click at [313, 122] on span "Continue" at bounding box center [313, 122] width 42 height 11
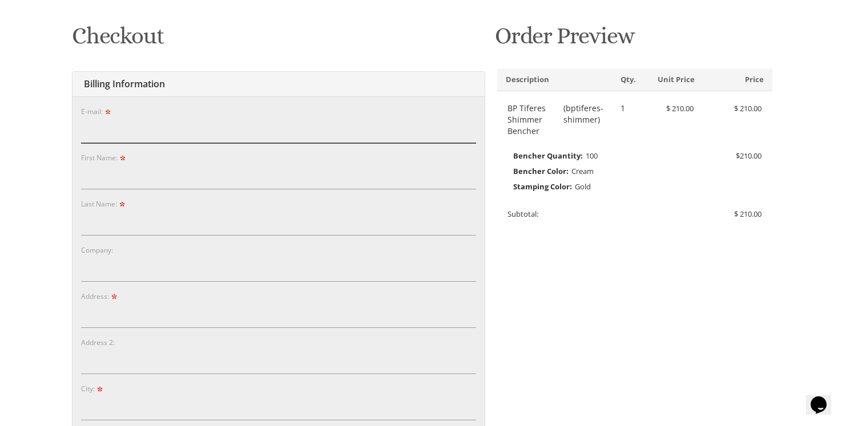
click at [215, 137] on input "E-mail:" at bounding box center [278, 130] width 395 height 26
type input "Jw2134@gmail.com"
type input "Judy"
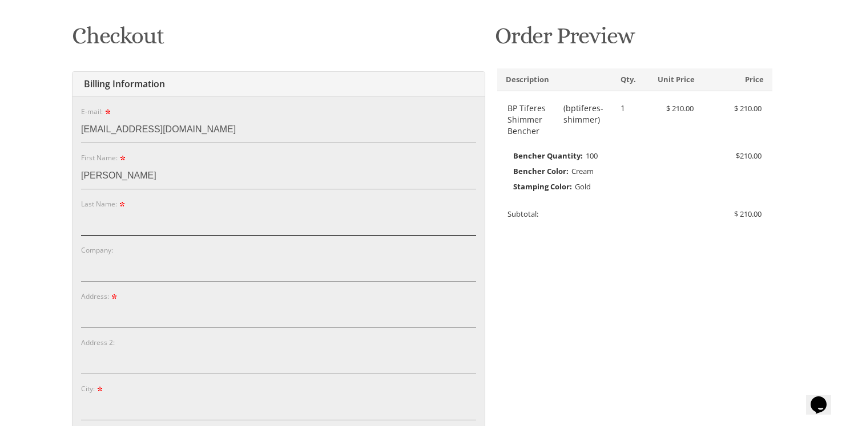
type input "Wax"
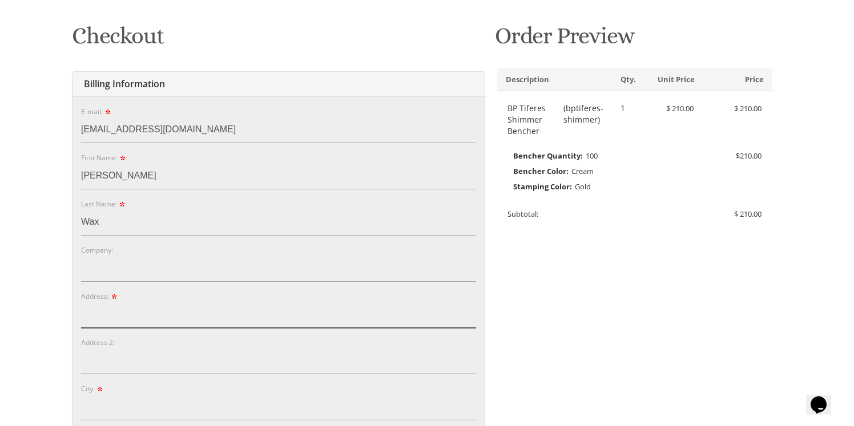
type input "1 Monterey Ct"
type input "Jackson"
type input "08527"
select select "NJ"
type input "7325514140"
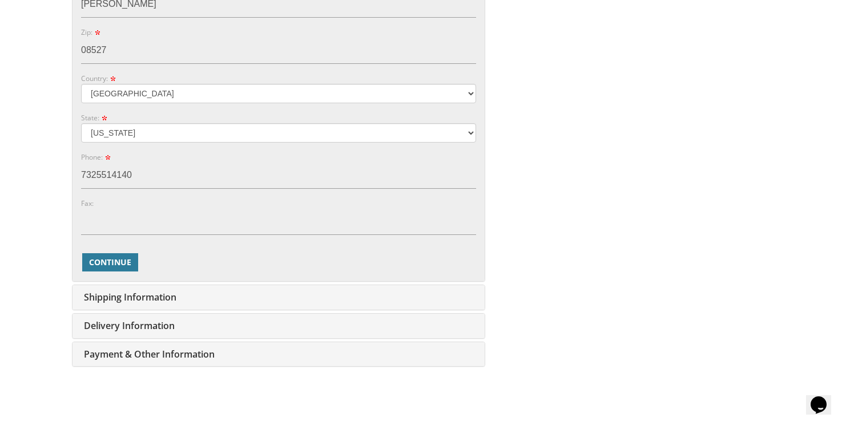
scroll to position [592, 0]
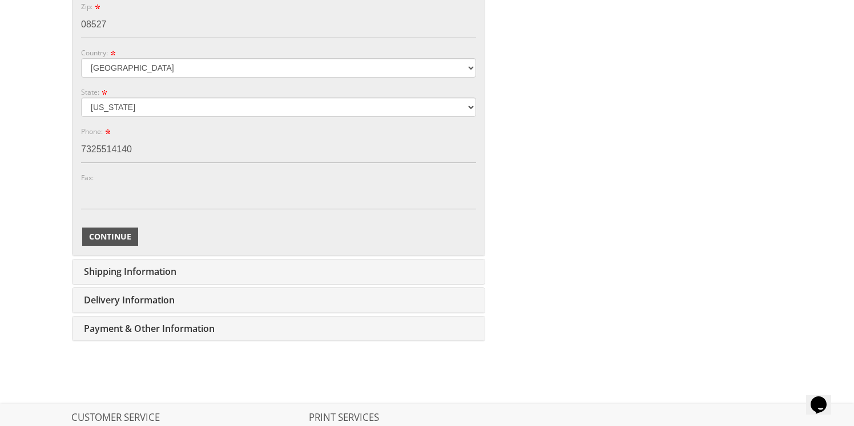
click at [112, 237] on span "Continue" at bounding box center [110, 236] width 42 height 11
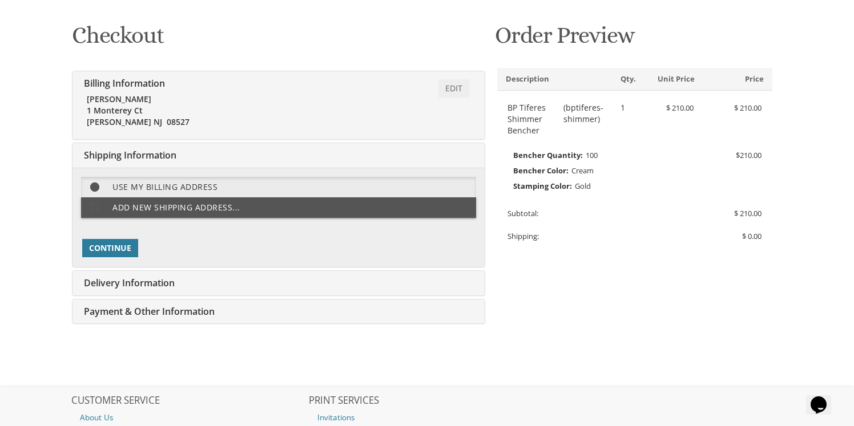
scroll to position [146, 0]
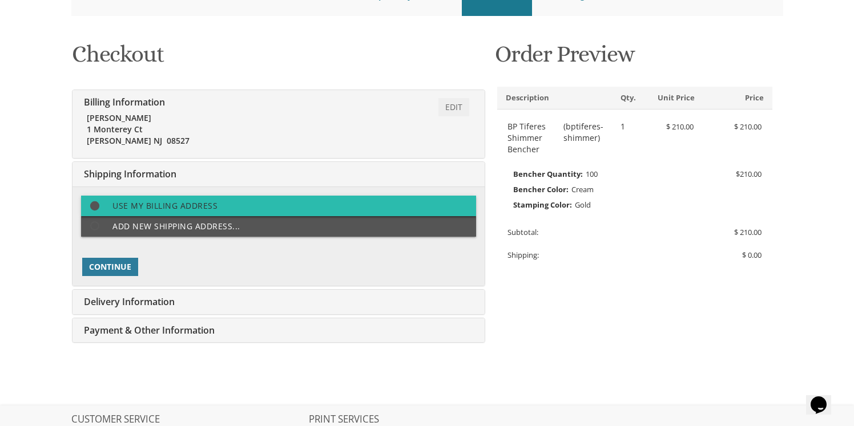
click at [229, 206] on label "Use my billing address" at bounding box center [278, 206] width 395 height 21
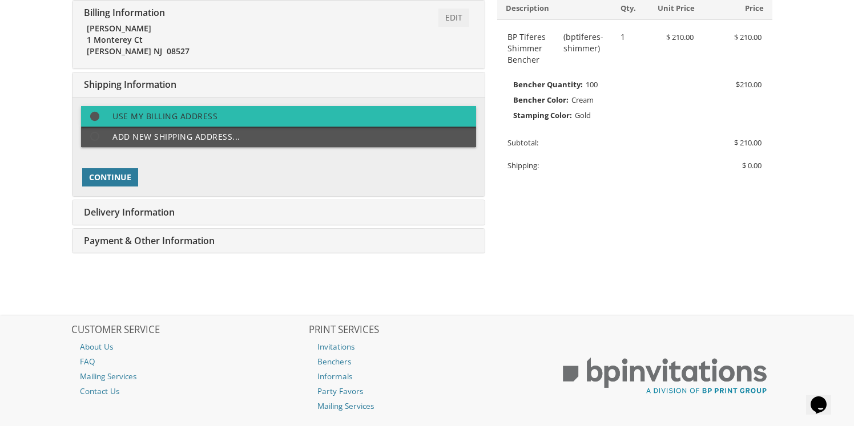
scroll to position [253, 0]
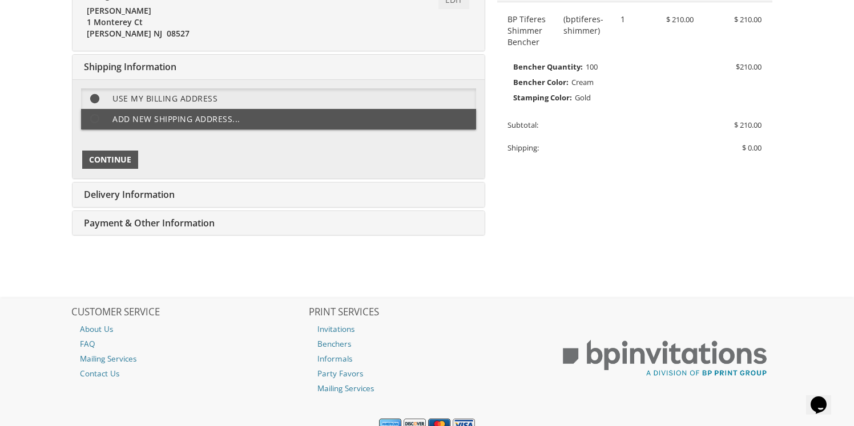
click at [114, 160] on span "Continue" at bounding box center [110, 159] width 42 height 11
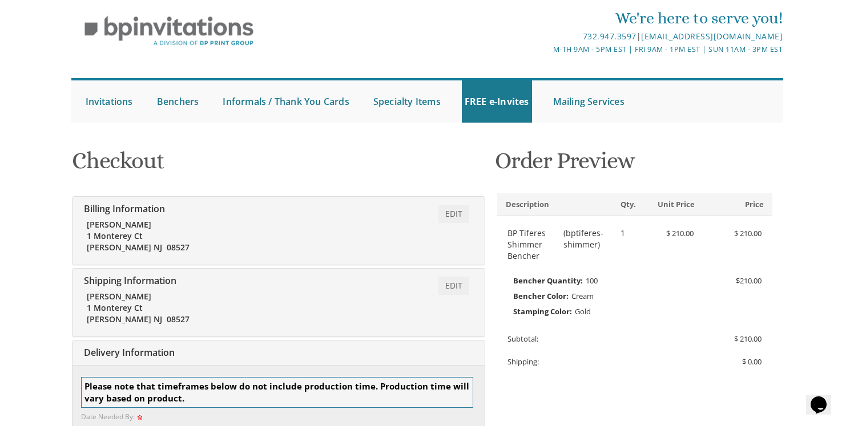
scroll to position [38, 0]
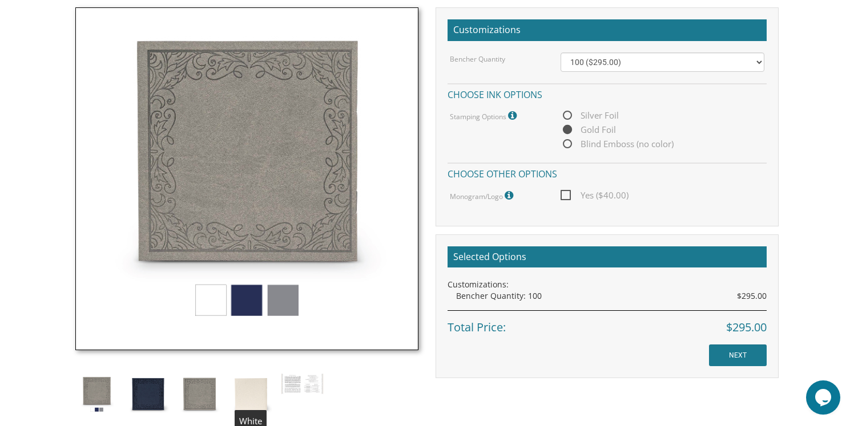
click at [248, 391] on img at bounding box center [250, 394] width 43 height 43
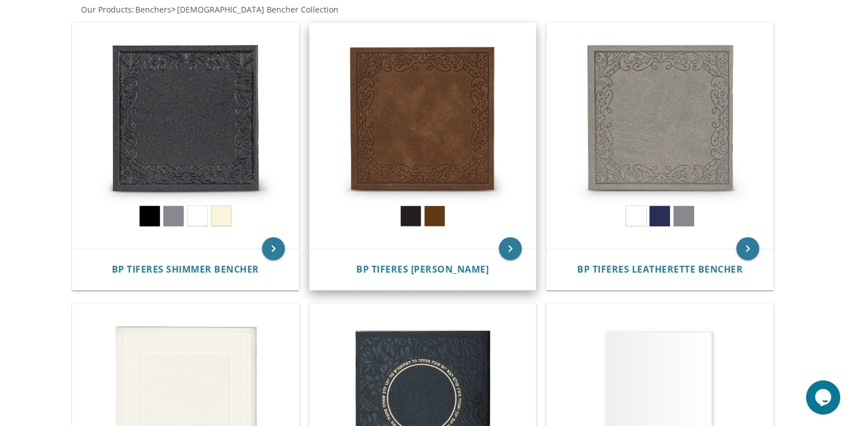
scroll to position [241, 0]
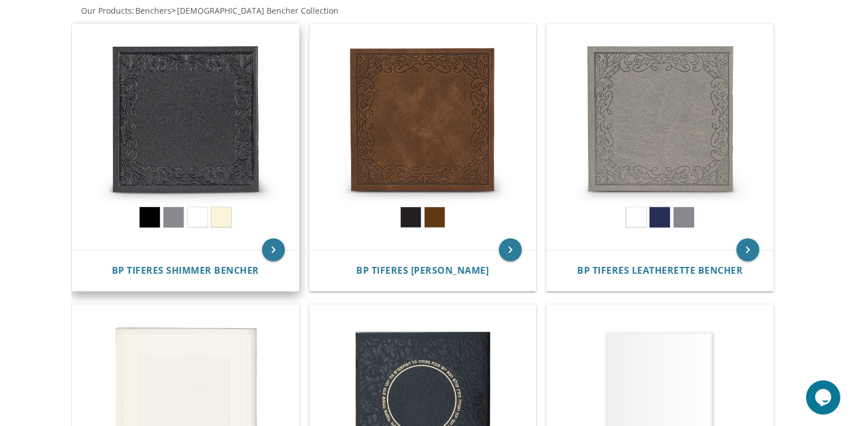
click at [229, 214] on img at bounding box center [185, 138] width 226 height 226
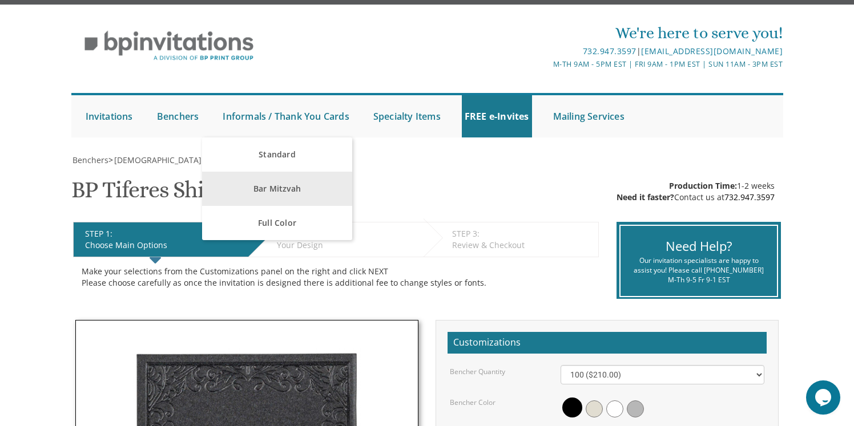
scroll to position [9, 0]
